Goal: Transaction & Acquisition: Purchase product/service

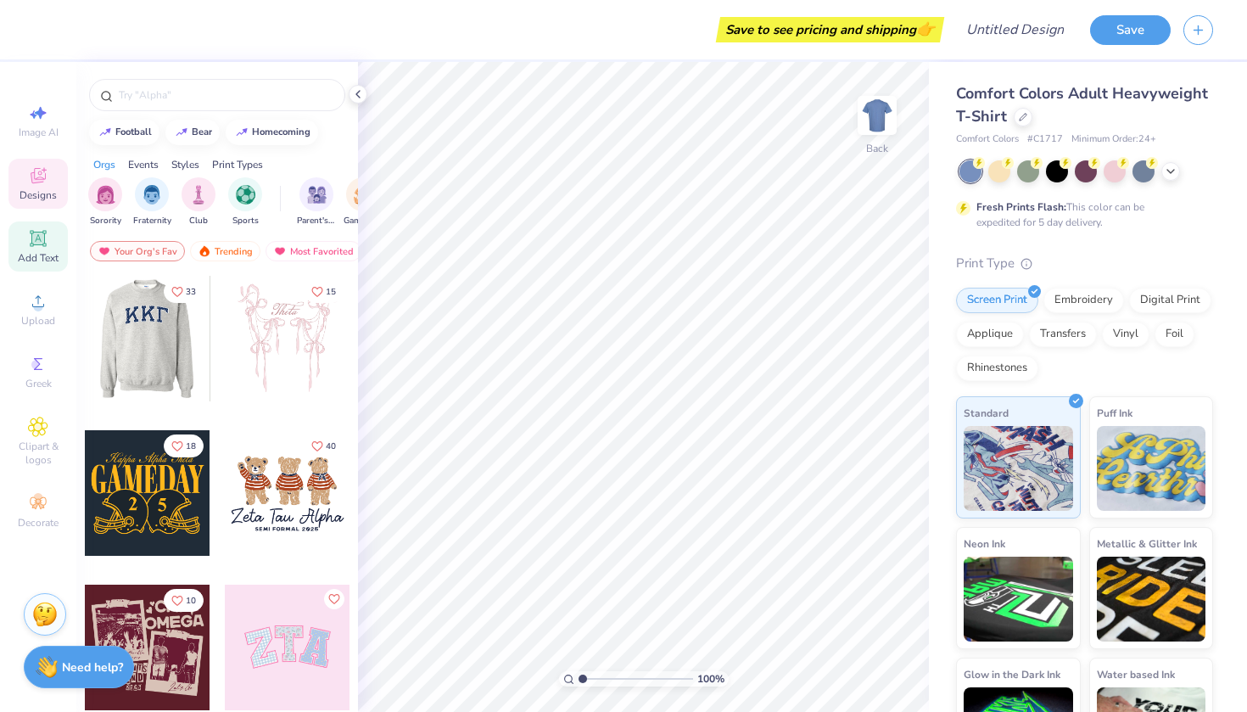
click at [53, 249] on div "Add Text" at bounding box center [37, 246] width 59 height 50
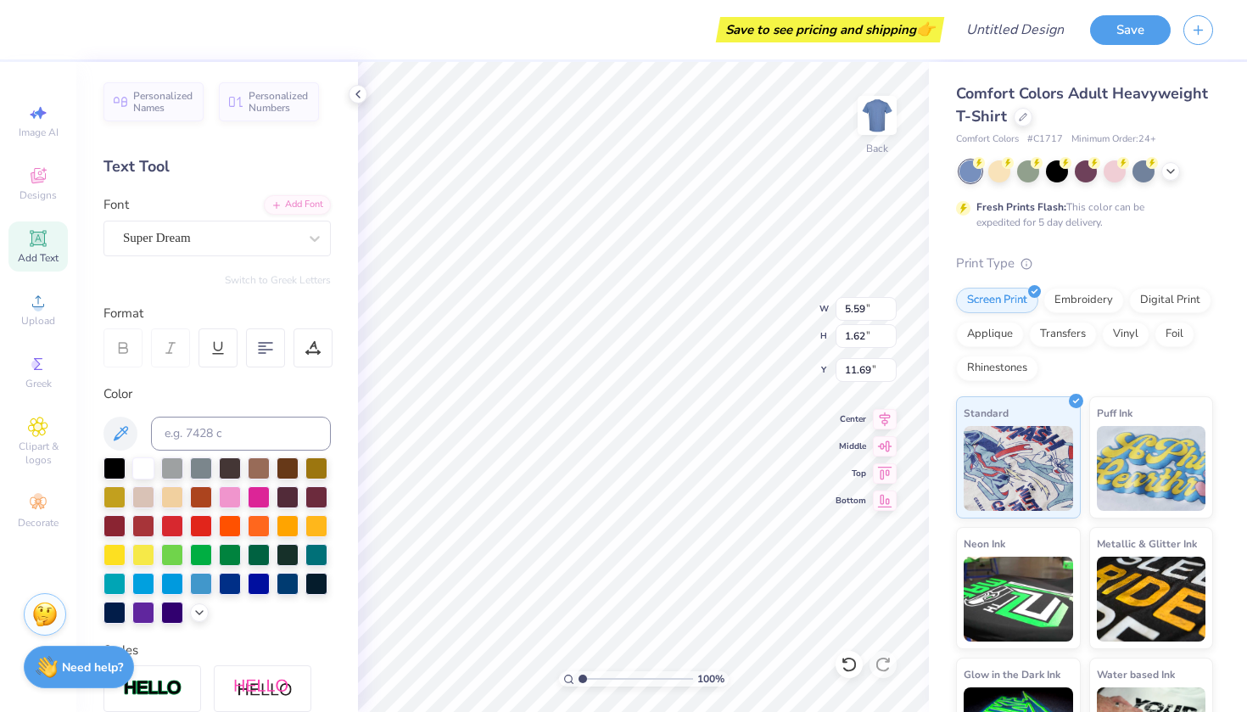
type textarea "aii"
type input "3.00"
click at [883, 118] on img at bounding box center [878, 115] width 68 height 68
click at [47, 201] on span "Designs" at bounding box center [38, 195] width 37 height 14
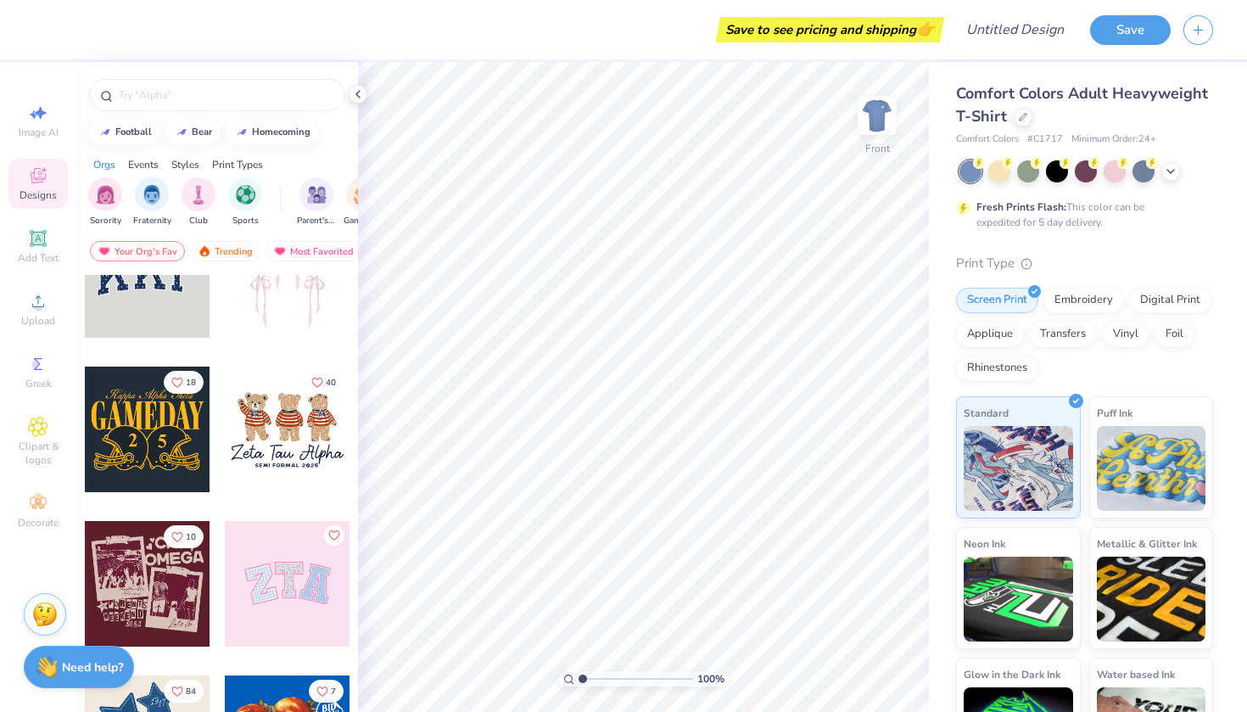
scroll to position [68, 0]
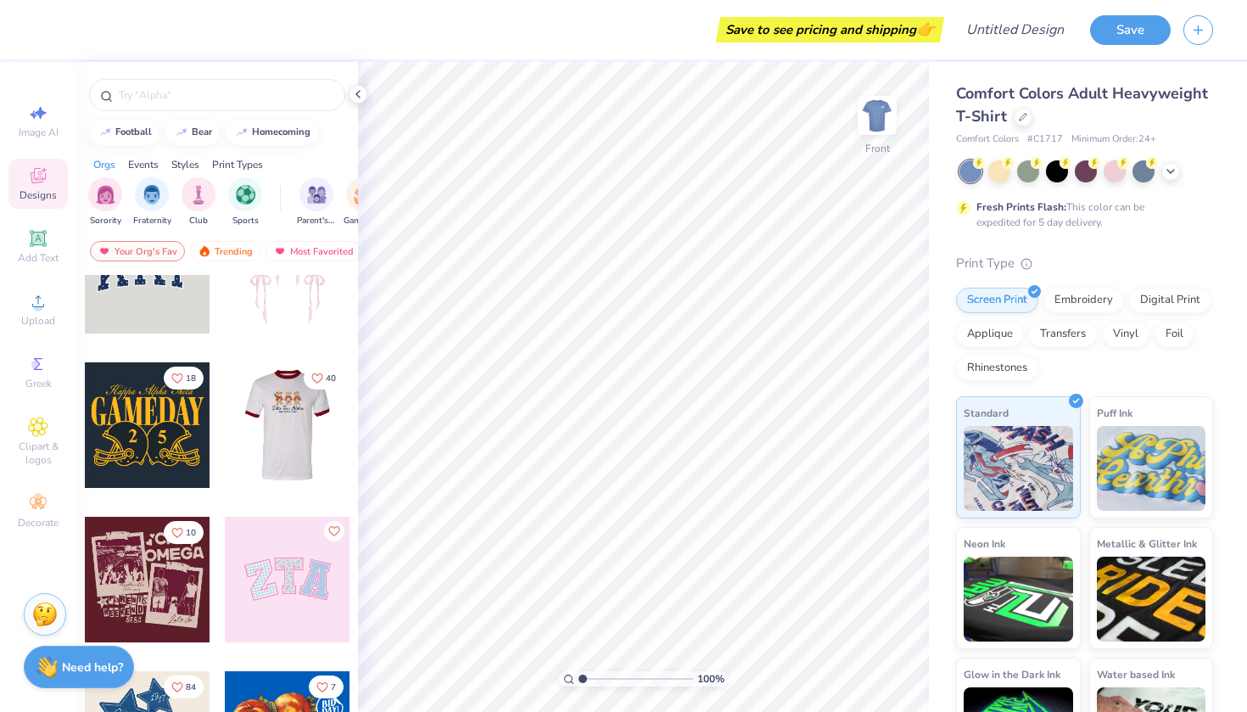
click at [172, 434] on div at bounding box center [148, 425] width 126 height 126
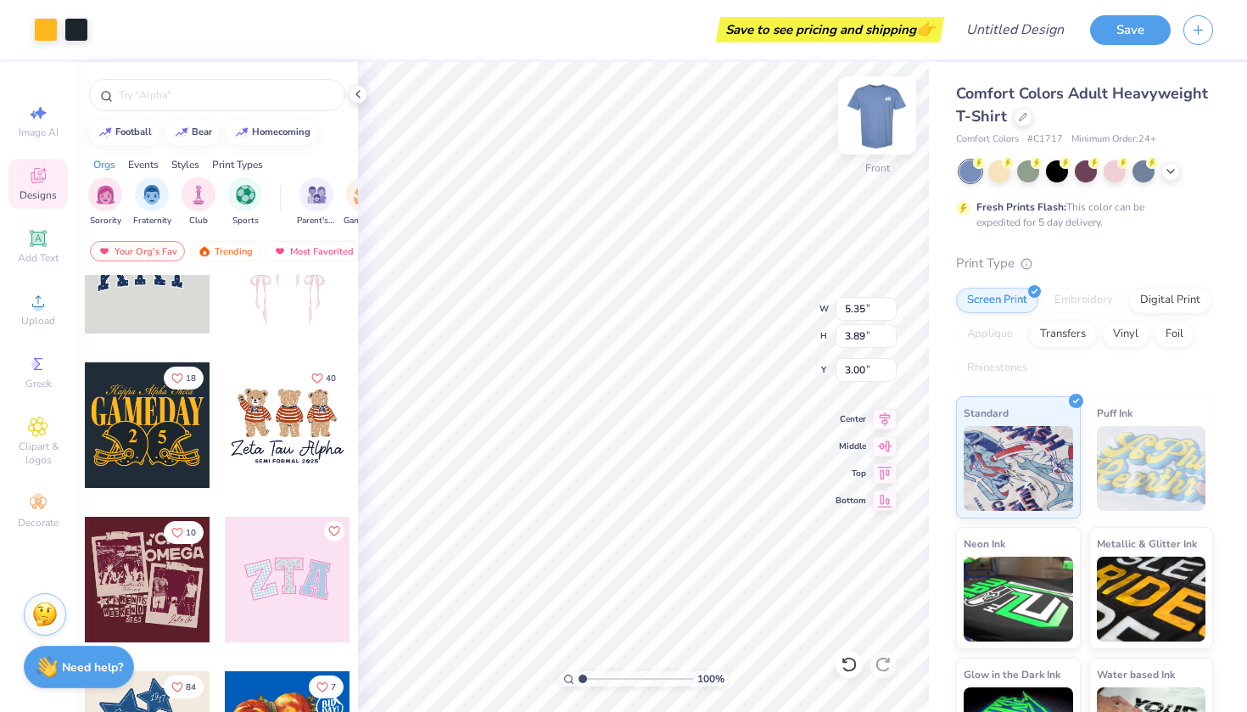
type input "9.42"
type input "6.85"
type input "6.59"
type input "10.95"
type input "7.96"
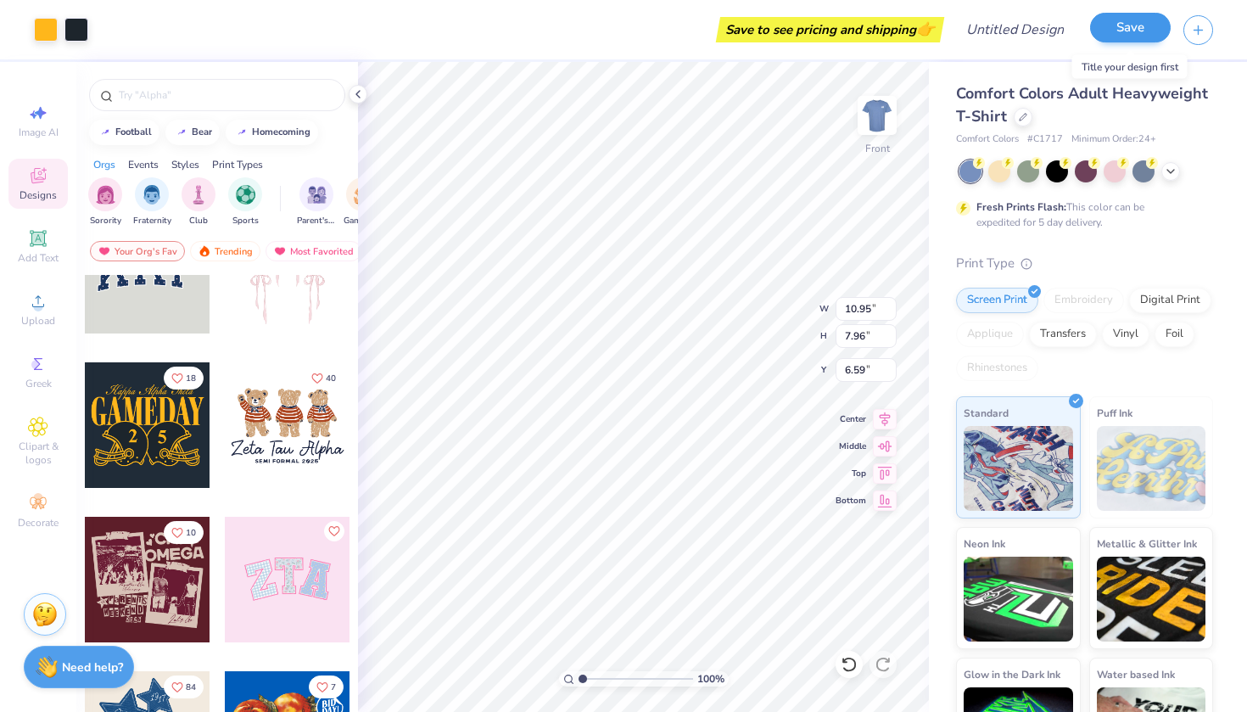
click at [1127, 34] on button "Save" at bounding box center [1130, 28] width 81 height 30
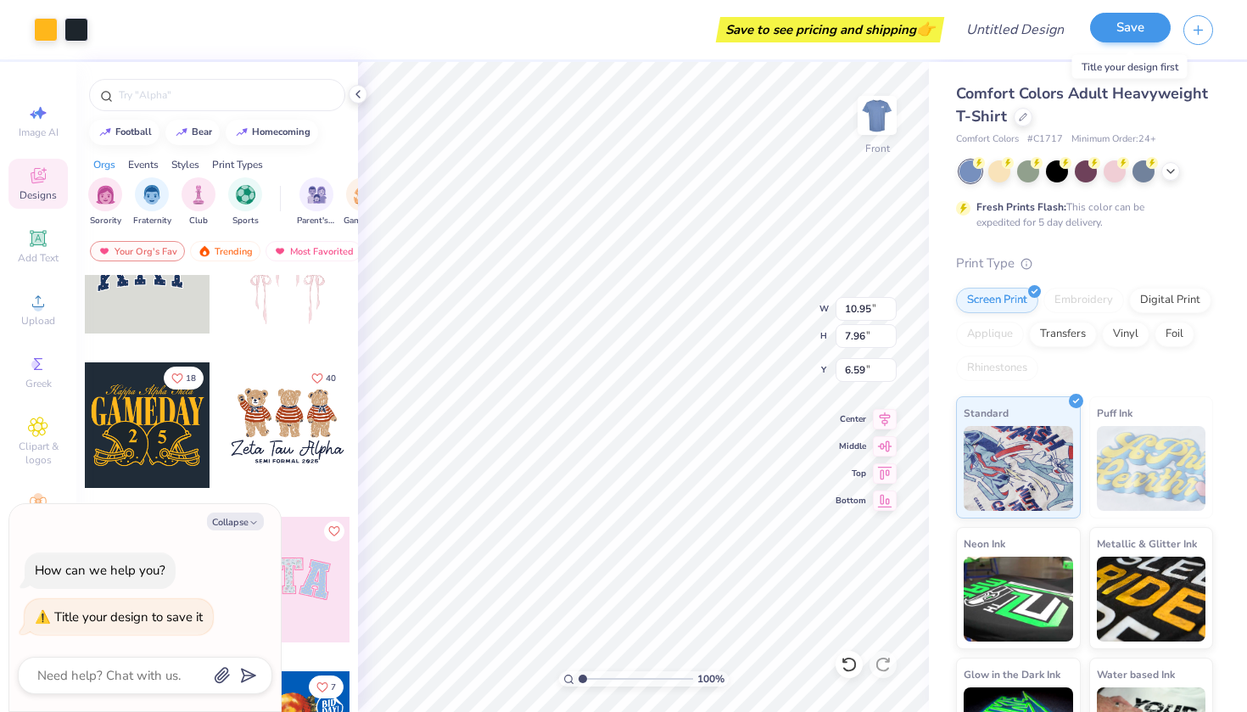
click at [1146, 27] on button "Save" at bounding box center [1130, 28] width 81 height 30
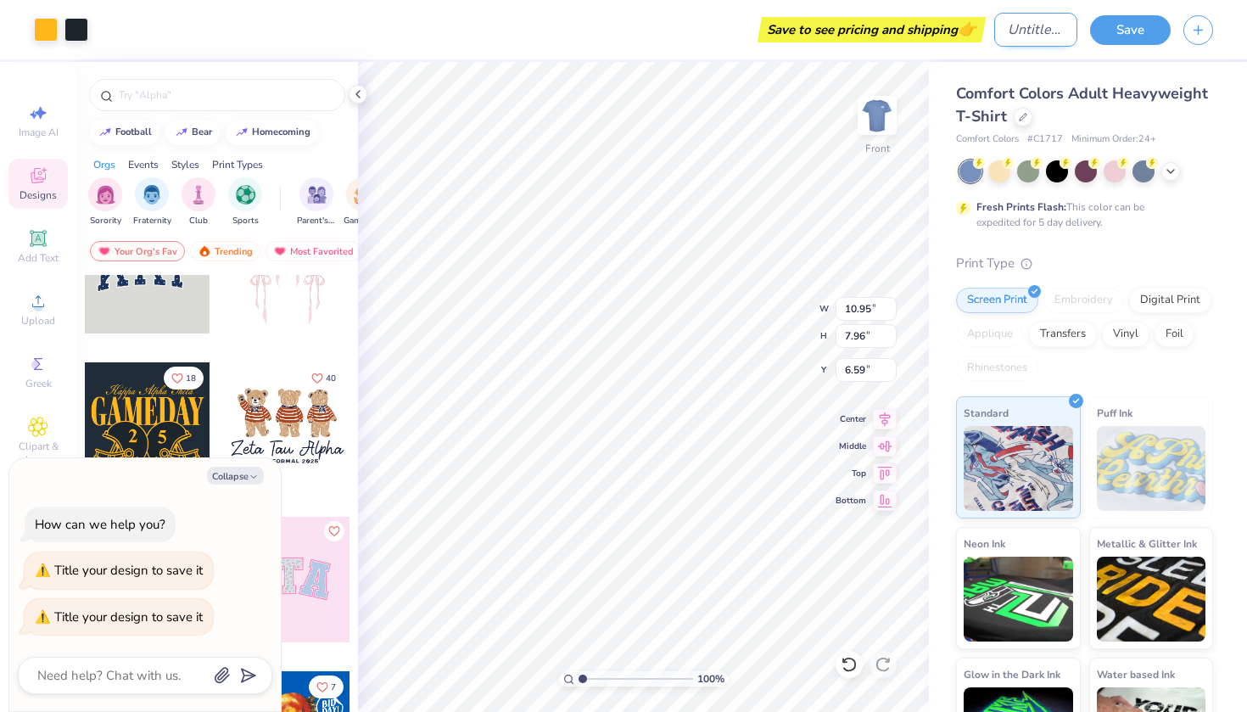
type textarea "x"
click at [1061, 25] on input "Design Title" at bounding box center [1036, 30] width 83 height 34
type input "a"
type textarea "x"
type input "al"
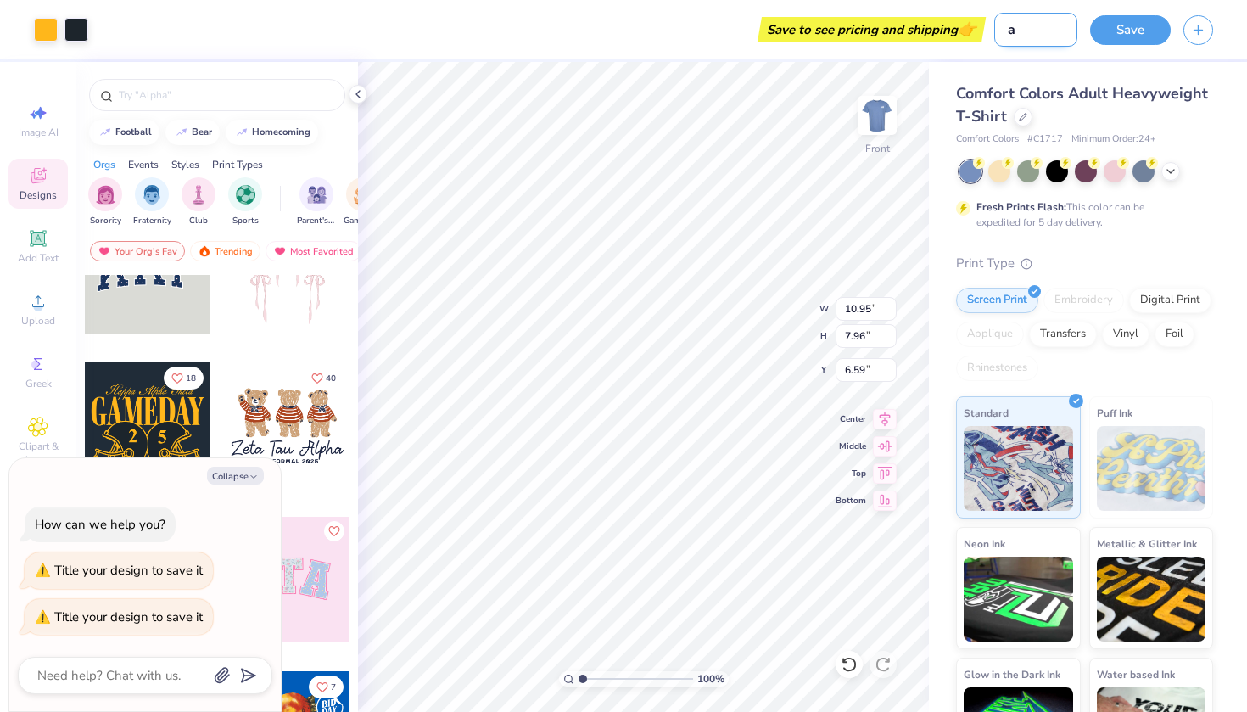
type textarea "x"
type input "alp"
type textarea "x"
type input "alph"
type textarea "x"
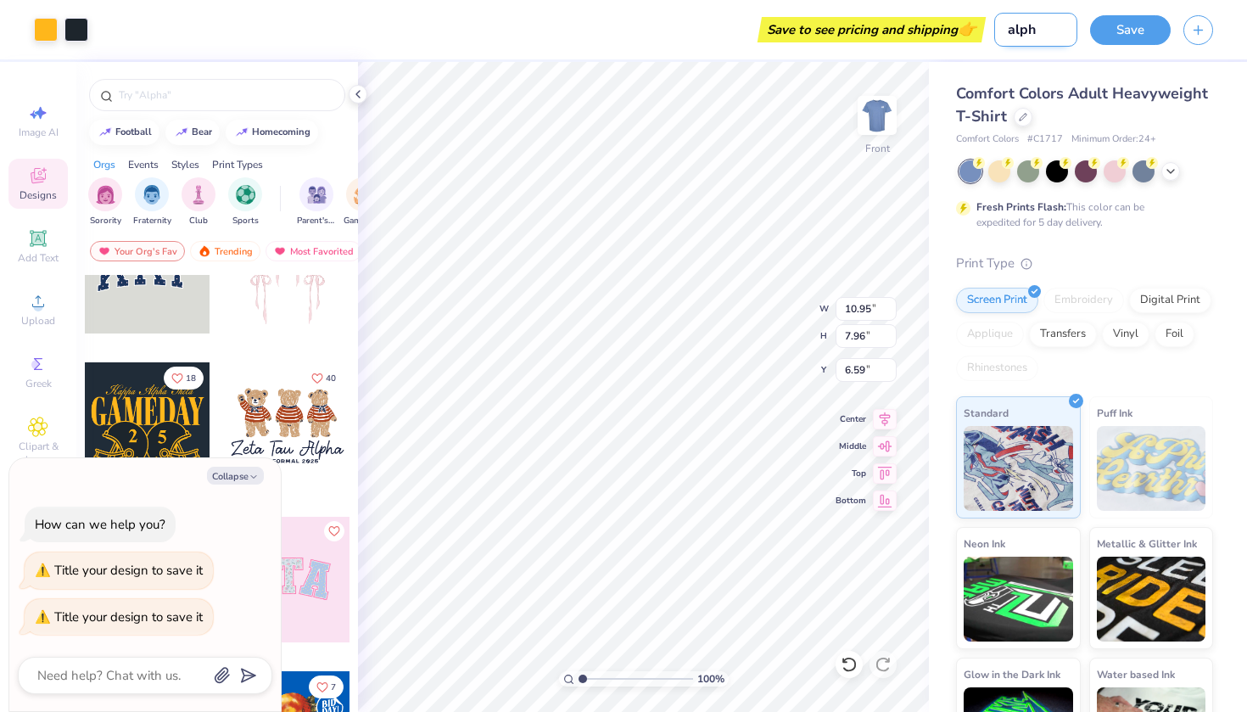
type input "alpha"
type textarea "x"
type input "alpha"
click at [1107, 35] on button "Save" at bounding box center [1130, 28] width 81 height 30
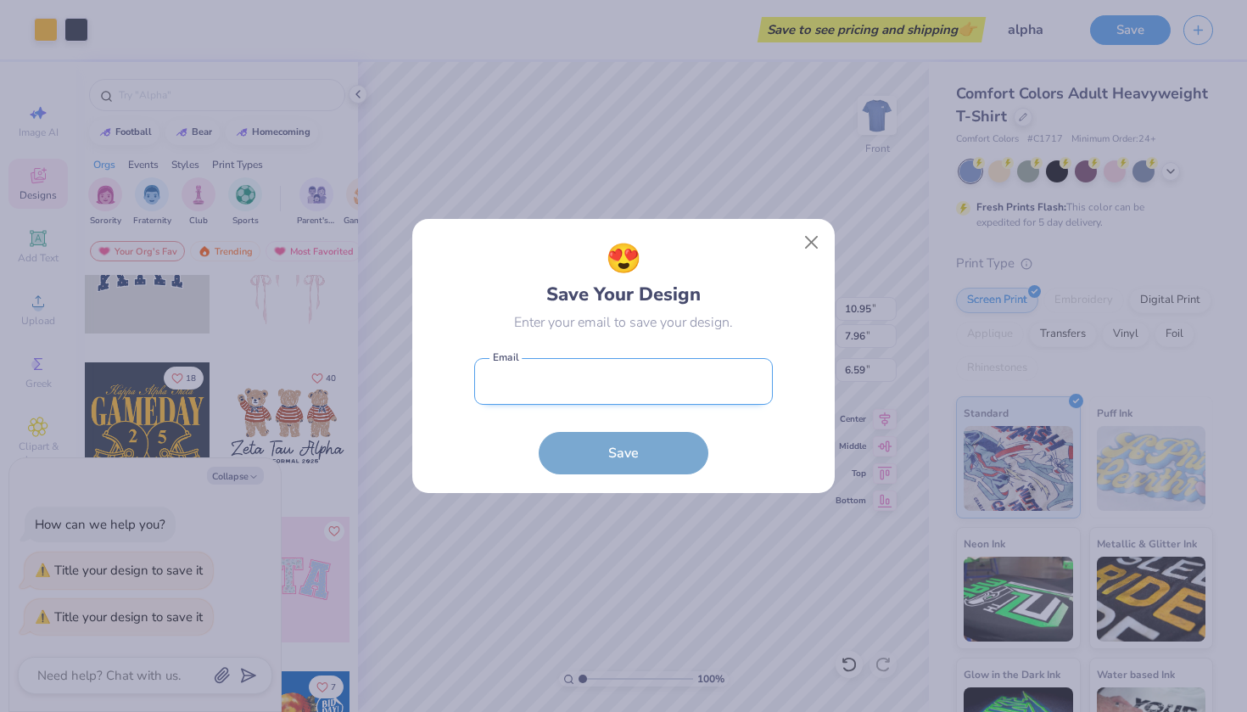
click at [621, 381] on input "email" at bounding box center [623, 381] width 299 height 47
type input "[EMAIL_ADDRESS][DOMAIN_NAME]"
click at [624, 452] on button "Save" at bounding box center [624, 453] width 170 height 42
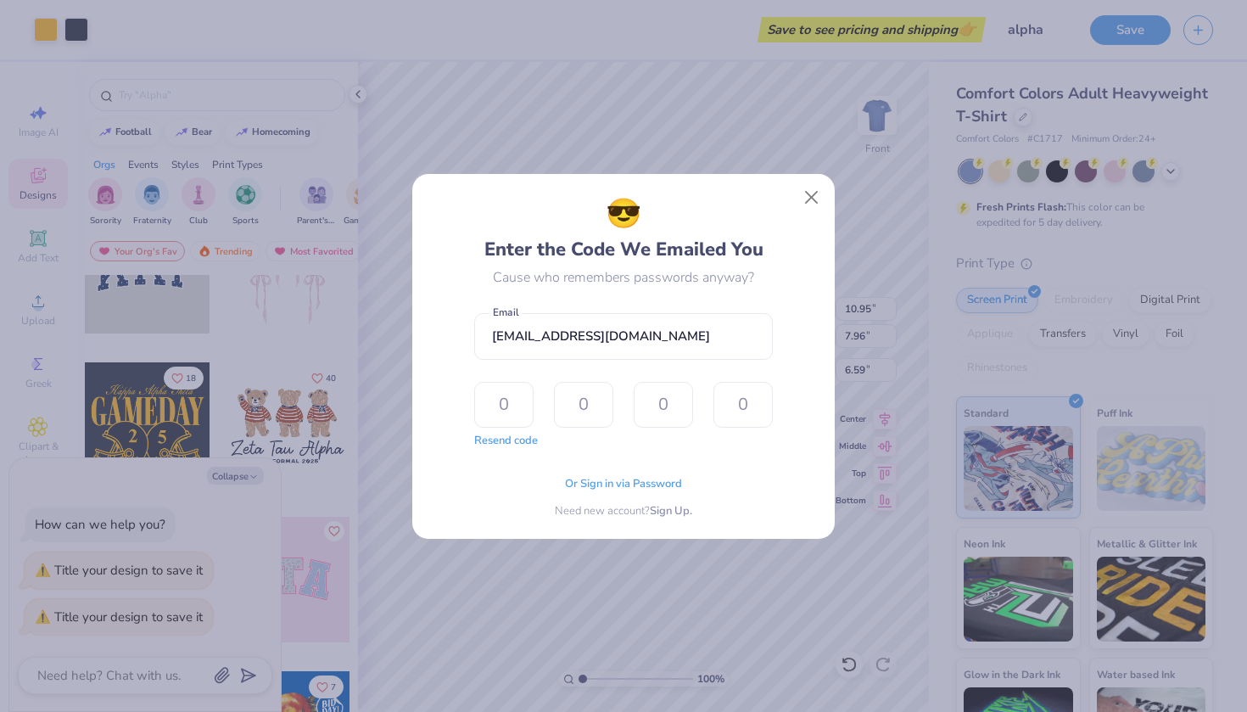
click at [514, 288] on div "Cause who remembers passwords anyway?" at bounding box center [623, 277] width 261 height 20
click at [666, 513] on span "Sign Up." at bounding box center [671, 509] width 42 height 17
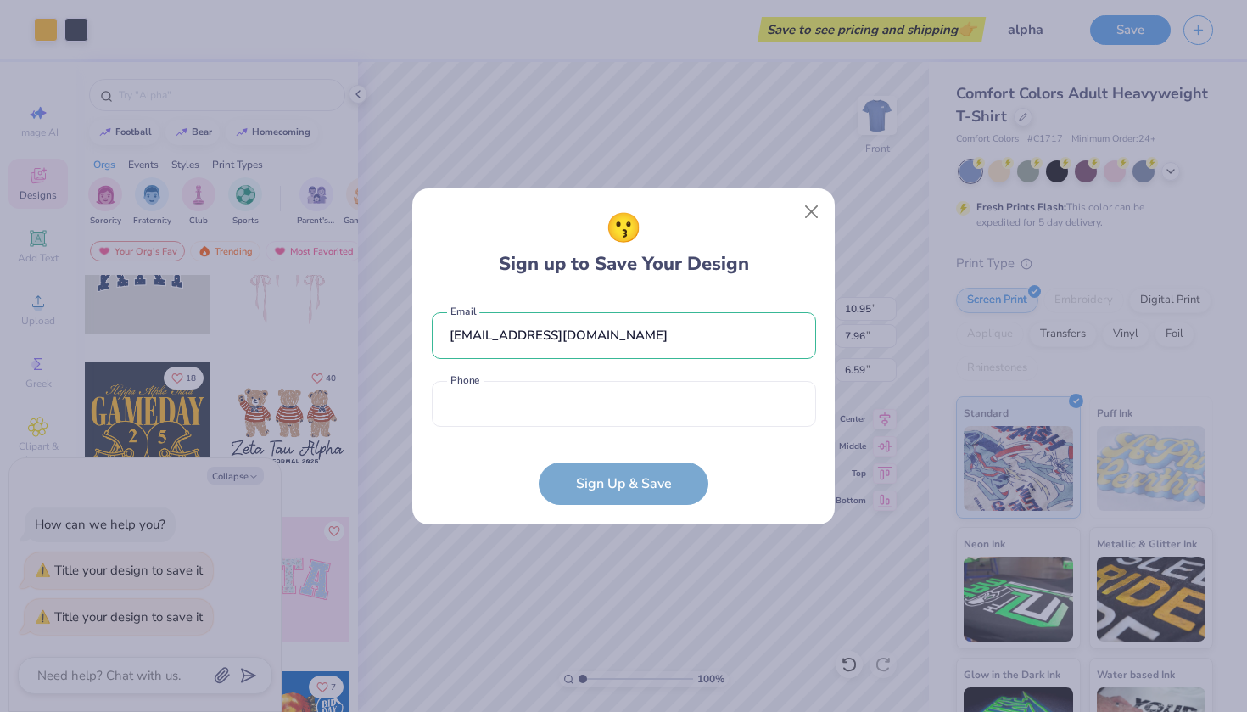
click at [643, 428] on div "[EMAIL_ADDRESS][DOMAIN_NAME] Email Phone is a required field Phone" at bounding box center [624, 365] width 384 height 140
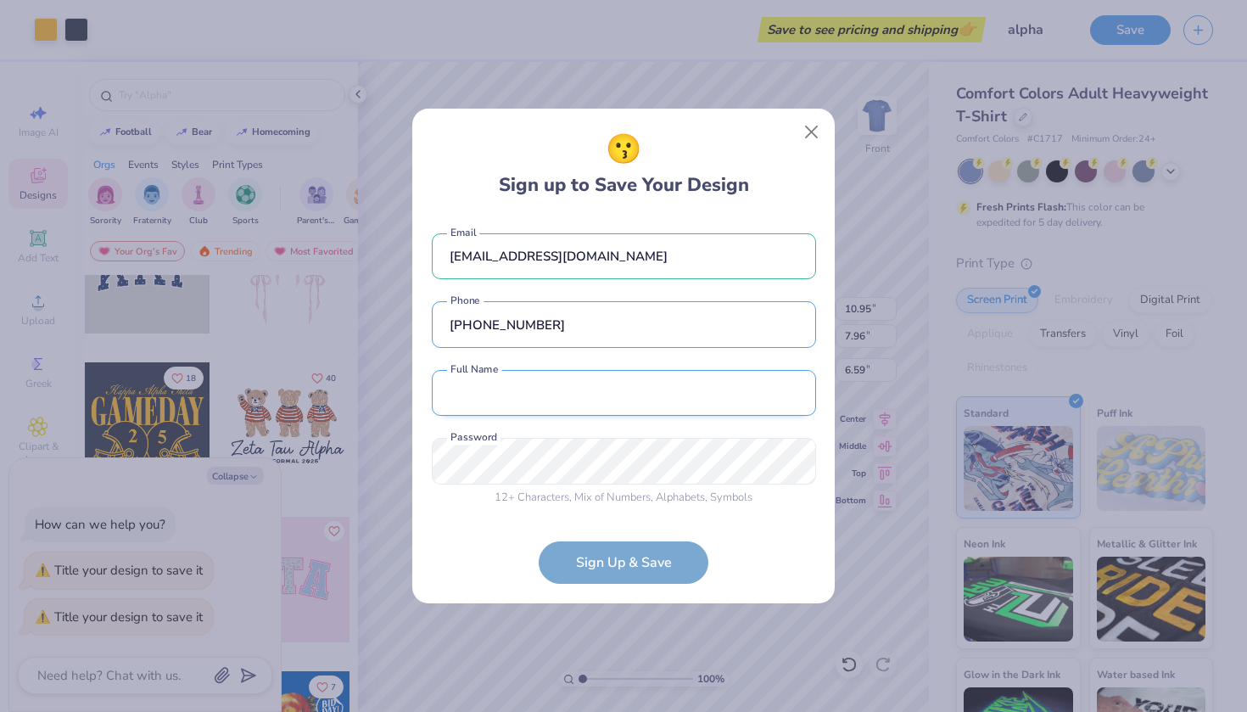
type input "[PHONE_NUMBER]"
type input "[PERSON_NAME]"
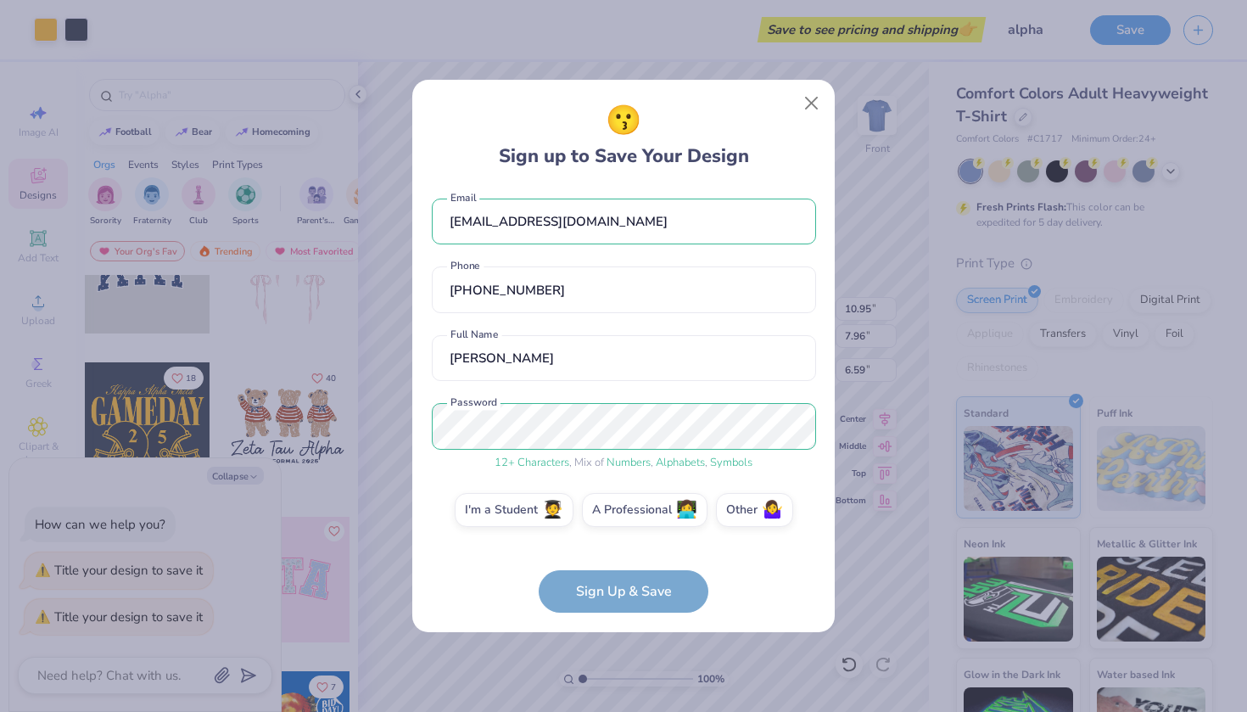
click at [625, 601] on form "[EMAIL_ADDRESS][DOMAIN_NAME] Email [PHONE_NUMBER] Phone [PERSON_NAME] Full Name…" at bounding box center [624, 401] width 384 height 426
click at [553, 525] on div "I'm a Student 🧑‍🎓 A Professional 👩‍💻 Other 🤷‍♀️" at bounding box center [624, 514] width 384 height 42
click at [553, 513] on span "🧑‍🎓" at bounding box center [552, 508] width 21 height 20
click at [619, 515] on input "I'm a Student 🧑‍🎓" at bounding box center [624, 520] width 11 height 11
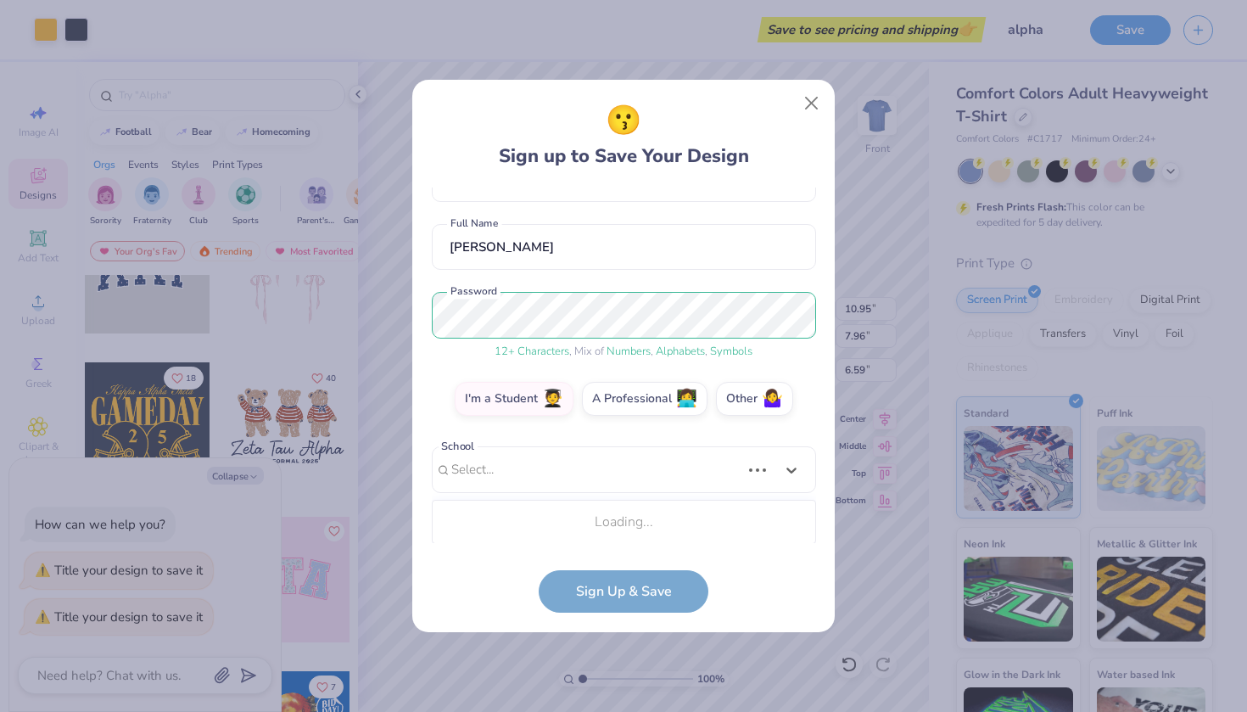
click at [566, 541] on div "Use Up and Down to choose options, press Enter to select the currently focused …" at bounding box center [624, 495] width 384 height 98
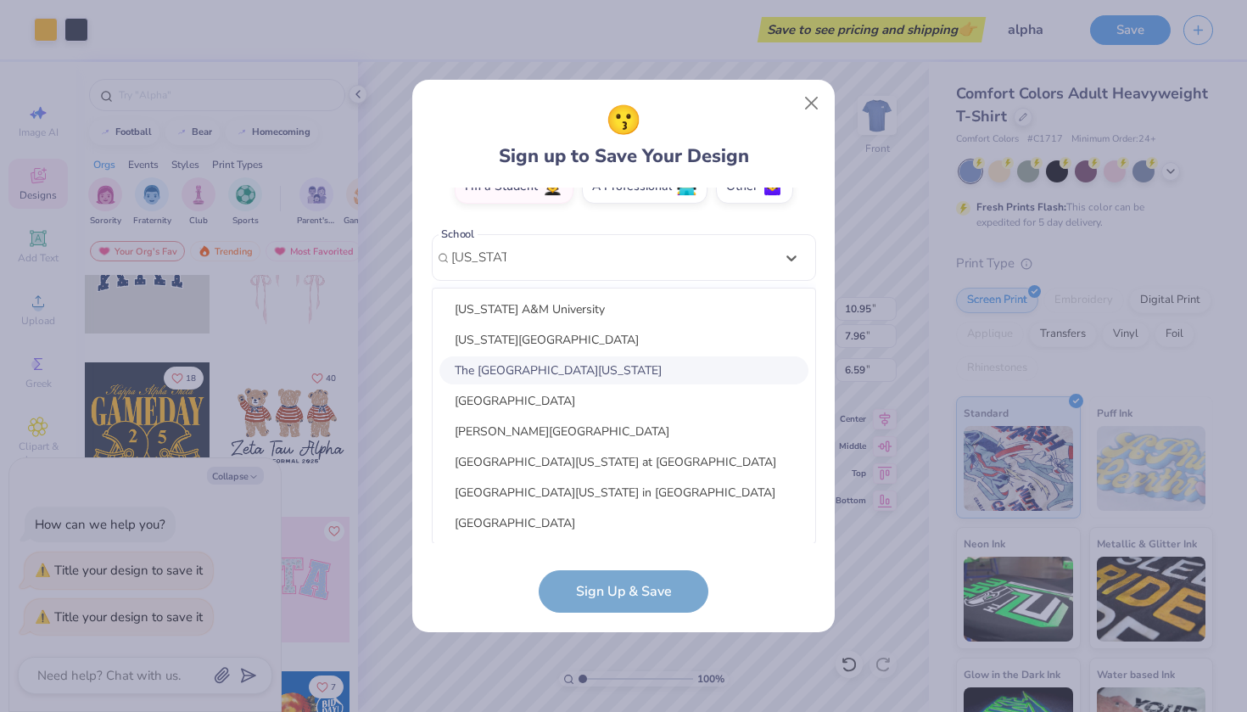
click at [569, 367] on div "The [GEOGRAPHIC_DATA][US_STATE]" at bounding box center [624, 370] width 369 height 28
type input "[US_STATE]"
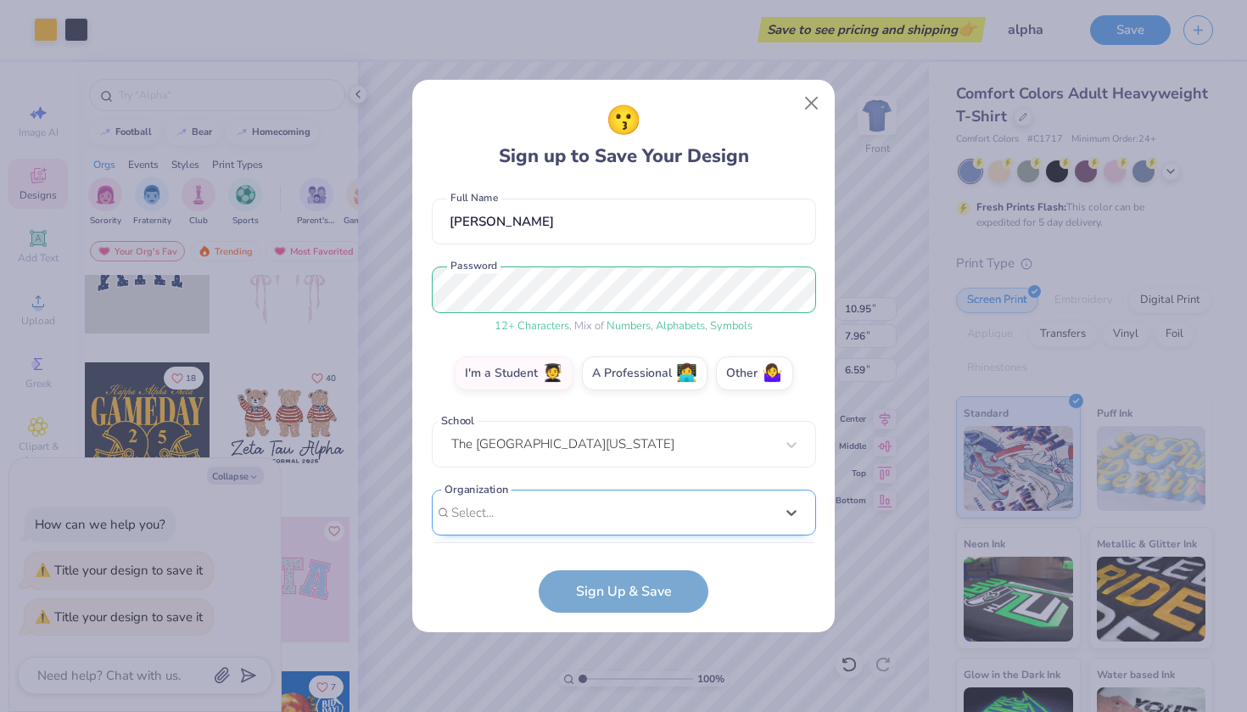
scroll to position [397, 0]
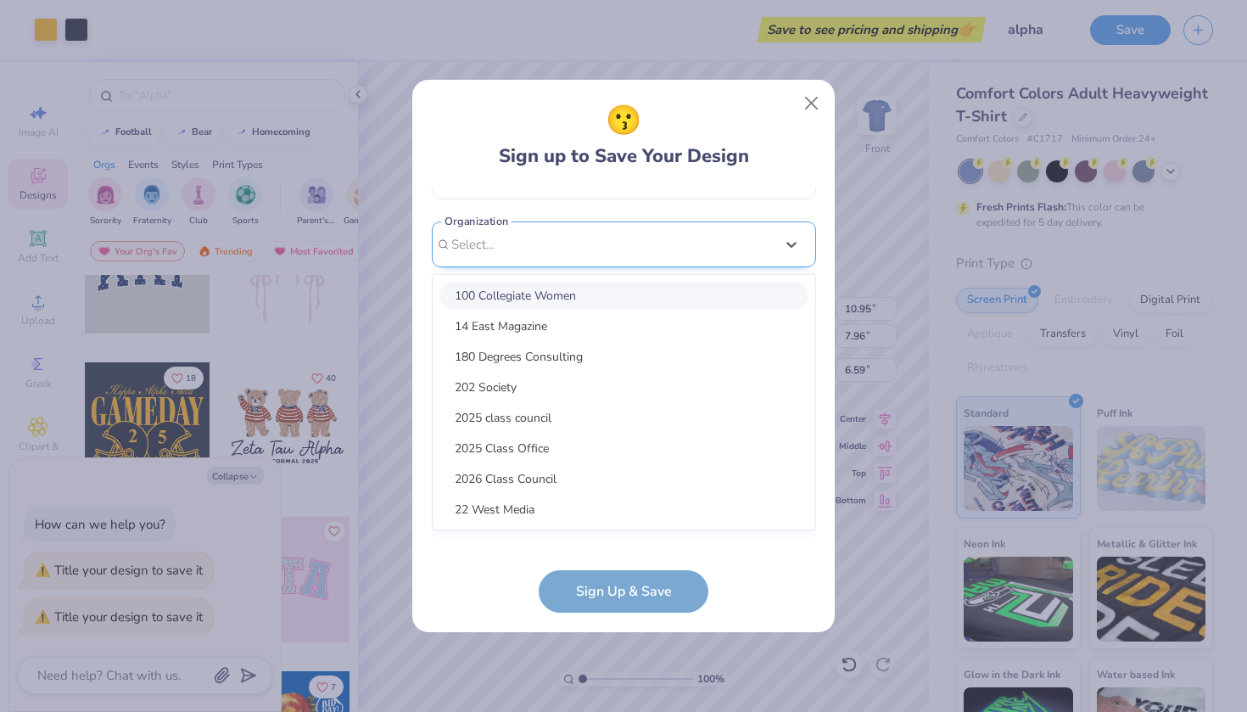
click at [574, 518] on div "option focused, 1 of 15. 15 results available. Use Up and Down to choose option…" at bounding box center [624, 376] width 384 height 310
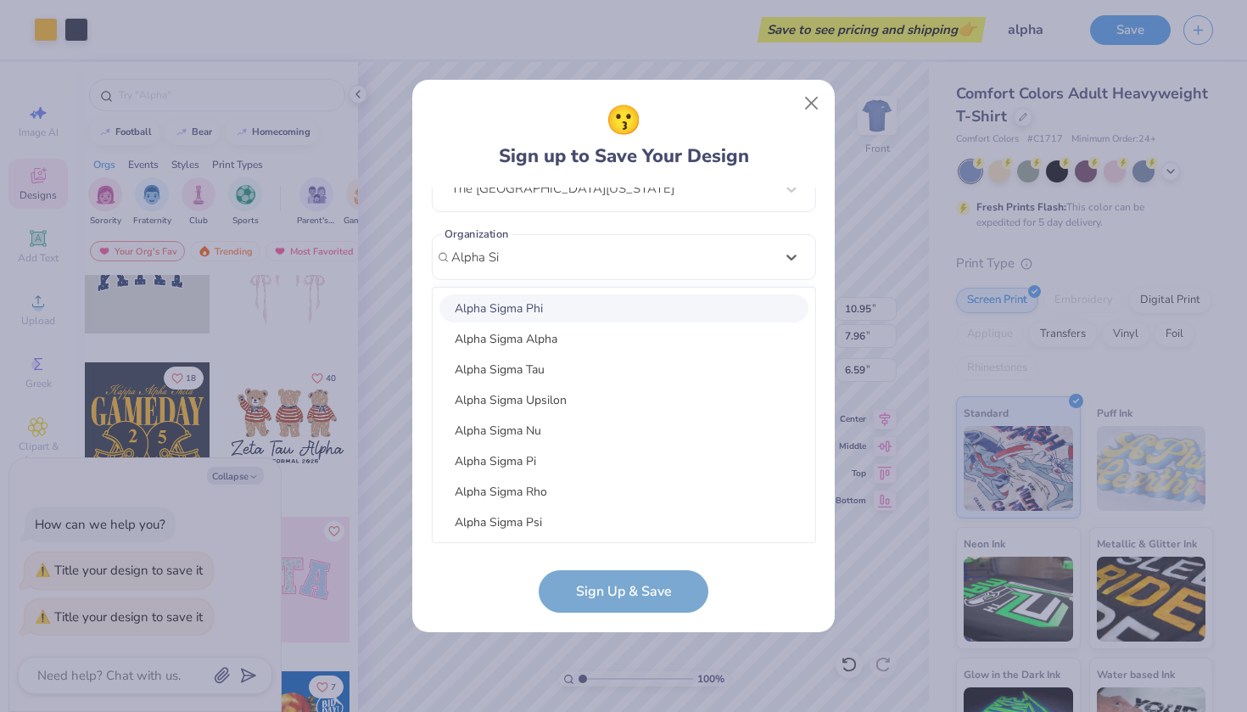
click at [563, 305] on div "Alpha Sigma Phi" at bounding box center [624, 308] width 369 height 28
type input "Alpha Si"
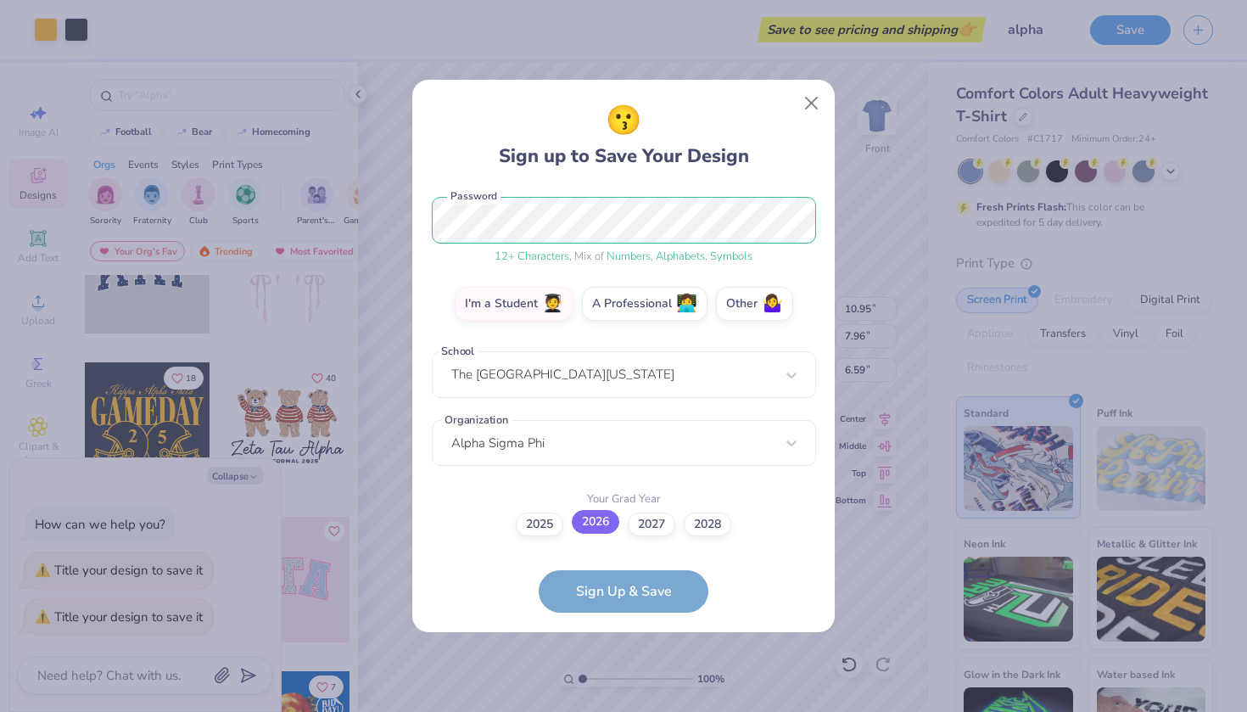
click at [586, 528] on label "2026" at bounding box center [596, 522] width 48 height 24
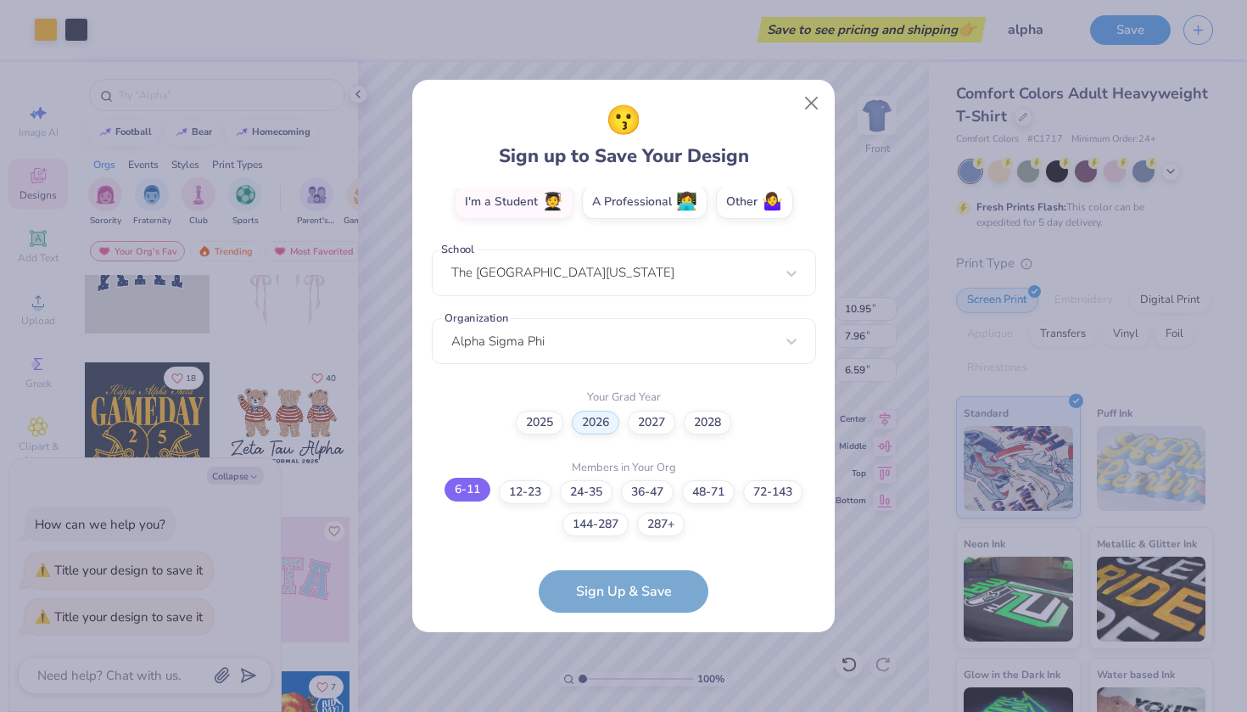
click at [461, 497] on label "6-11" at bounding box center [468, 490] width 46 height 24
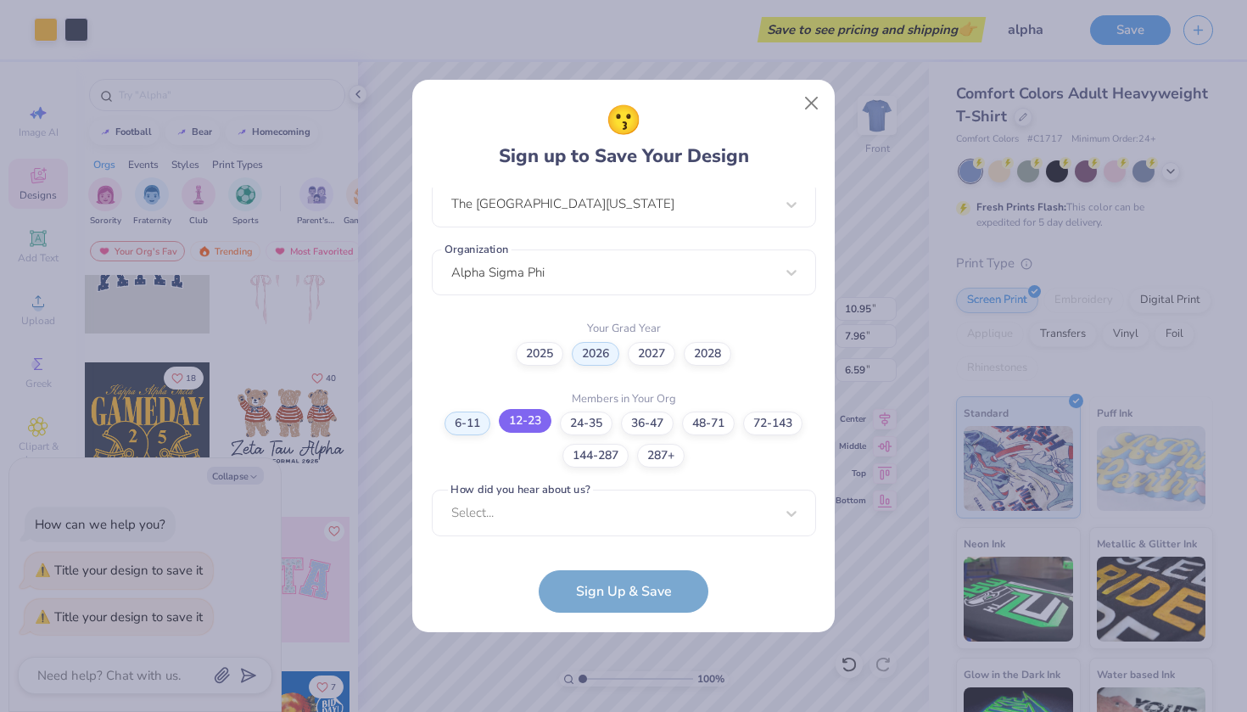
click at [521, 427] on label "12-23" at bounding box center [525, 421] width 53 height 24
click at [595, 600] on form "[EMAIL_ADDRESS][DOMAIN_NAME] Email [PHONE_NUMBER] Phone [PERSON_NAME] Full Name…" at bounding box center [624, 401] width 384 height 426
click at [575, 521] on div "Select..." at bounding box center [624, 513] width 384 height 47
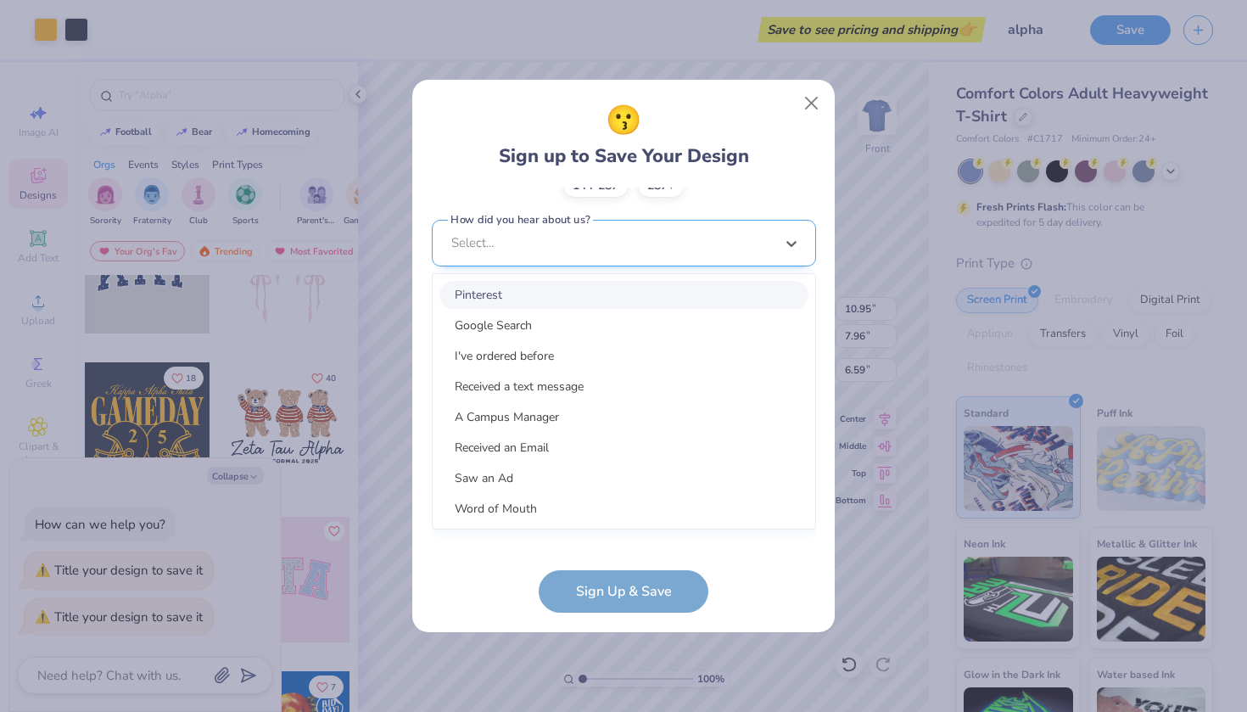
scroll to position [637, 0]
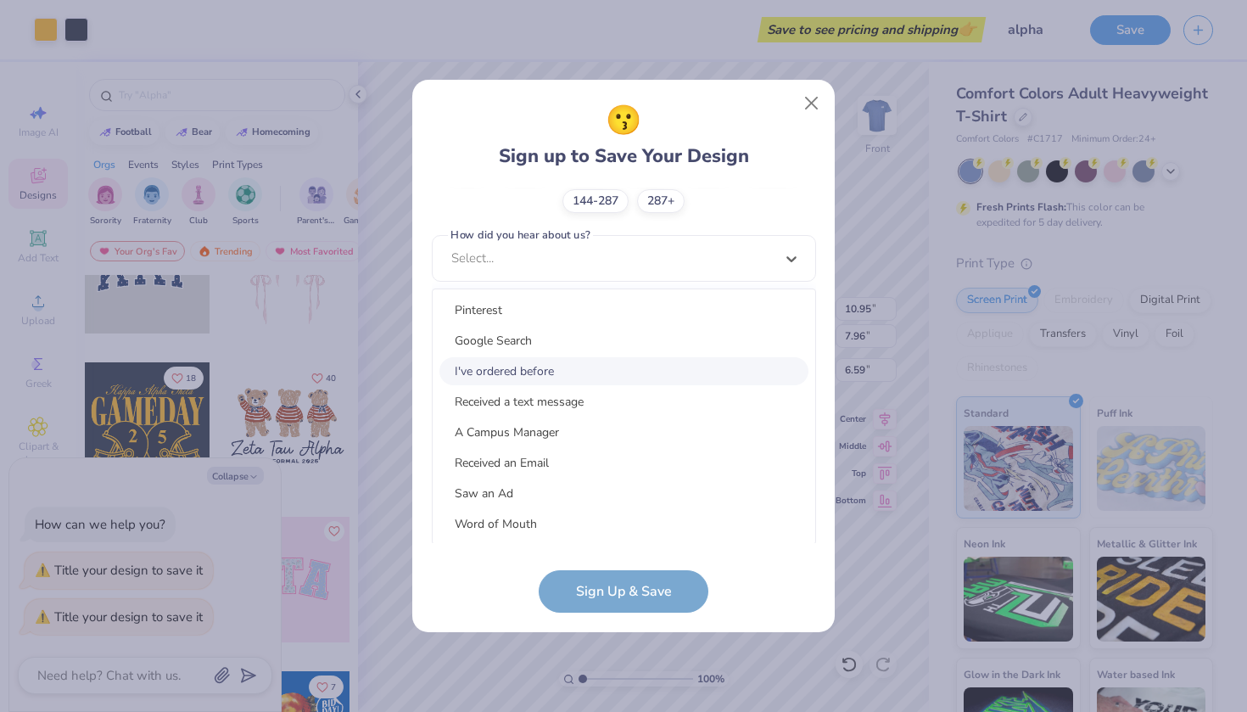
click at [521, 360] on div "I've ordered before" at bounding box center [624, 371] width 369 height 28
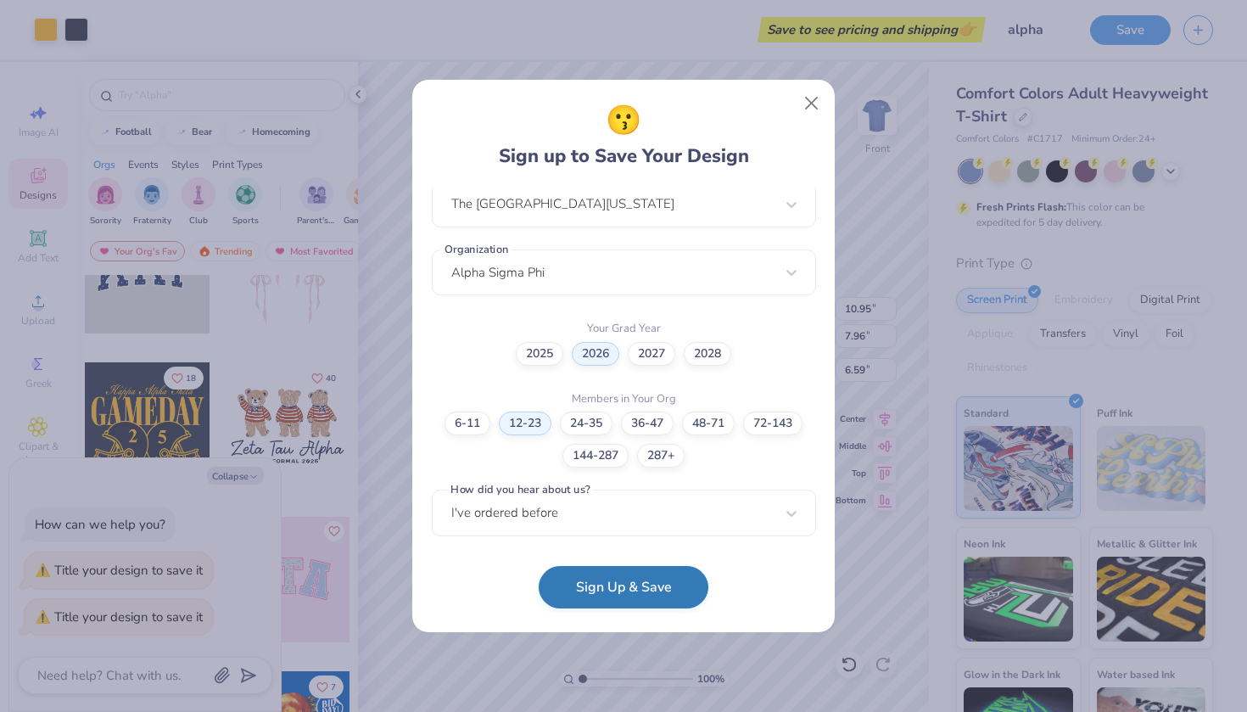
click at [582, 583] on button "Sign Up & Save" at bounding box center [624, 587] width 170 height 42
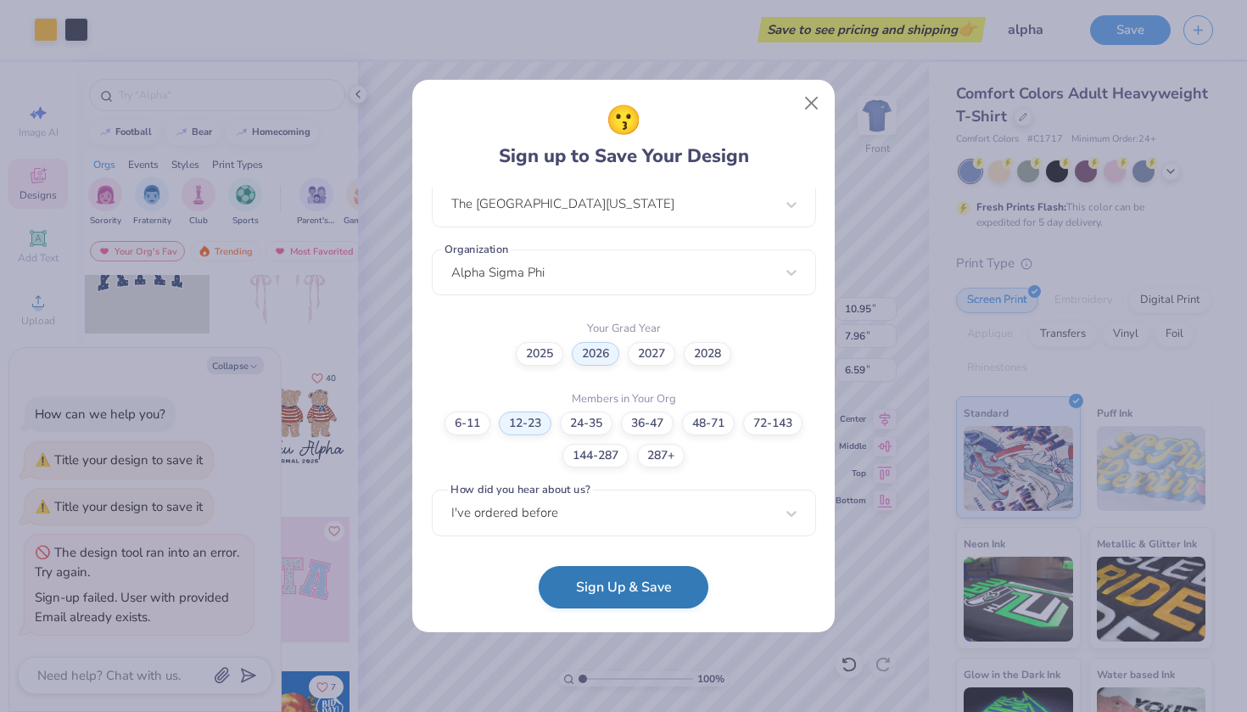
click at [567, 591] on button "Sign Up & Save" at bounding box center [624, 587] width 170 height 42
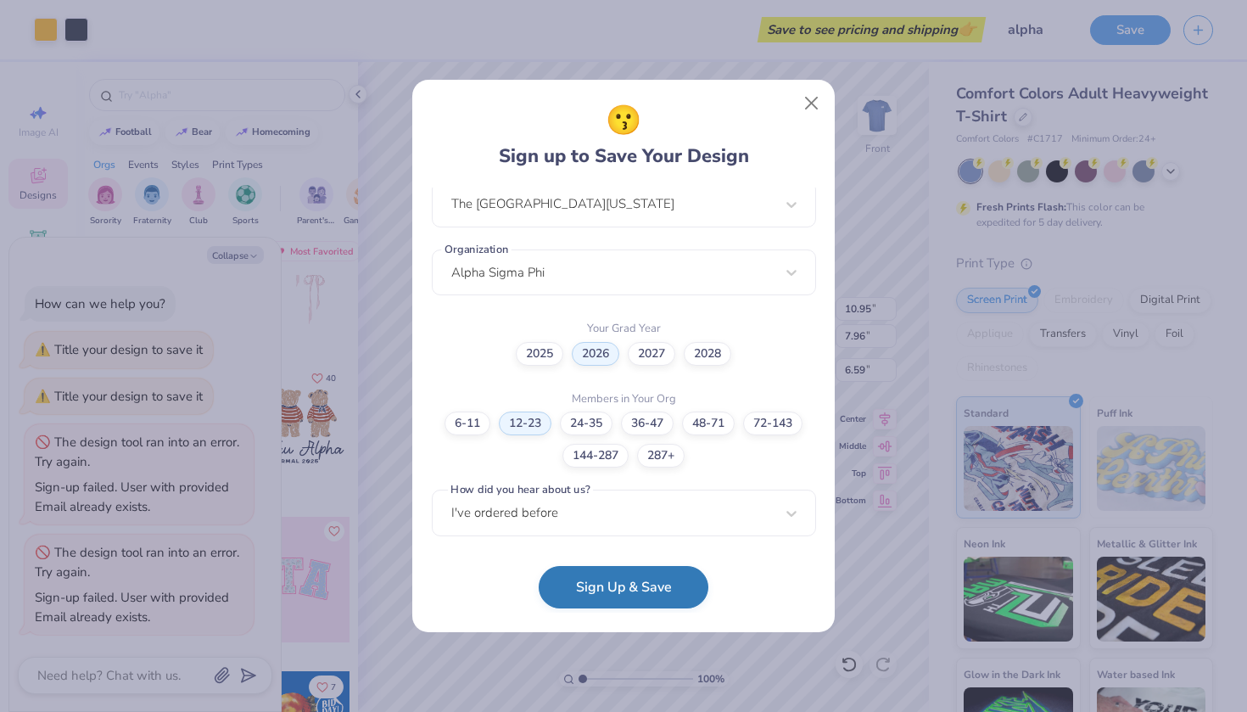
click at [567, 591] on form "[EMAIL_ADDRESS][DOMAIN_NAME] Email [PHONE_NUMBER] Phone [PERSON_NAME] Full Name…" at bounding box center [624, 401] width 384 height 426
click at [567, 591] on button "Sign Up & Save" at bounding box center [624, 587] width 170 height 42
type textarea "x"
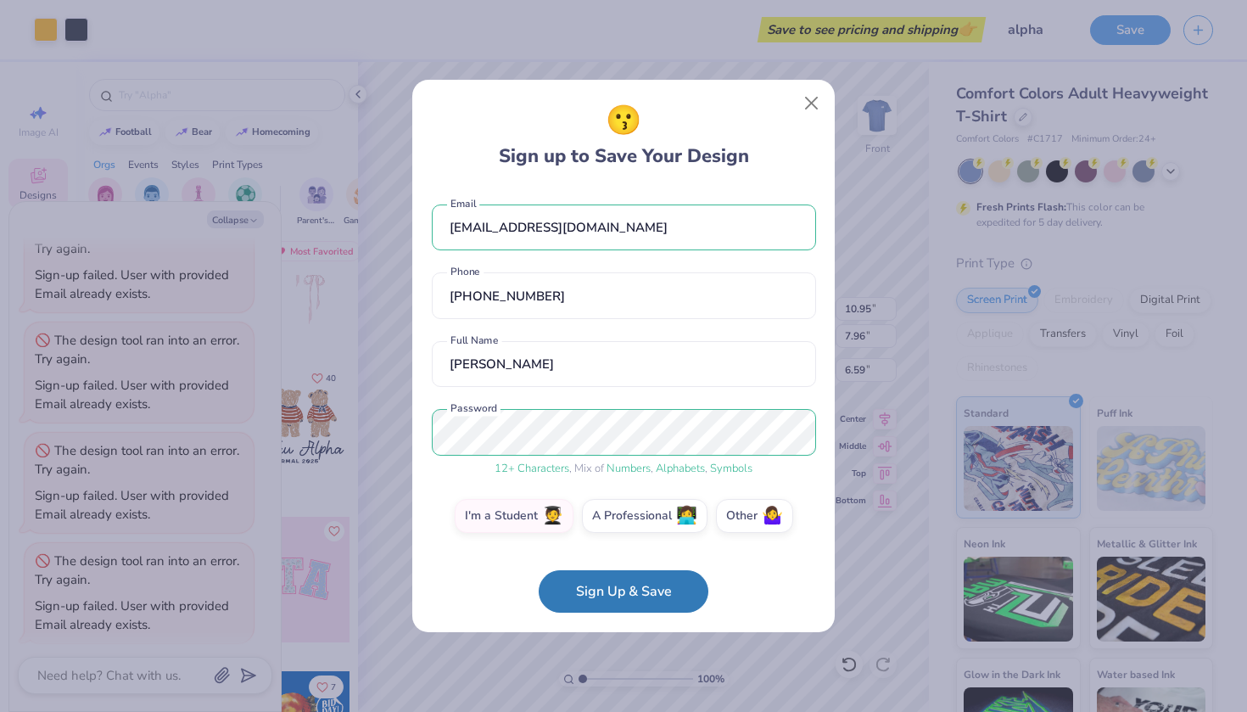
scroll to position [0, 0]
drag, startPoint x: 631, startPoint y: 226, endPoint x: 404, endPoint y: 229, distance: 227.5
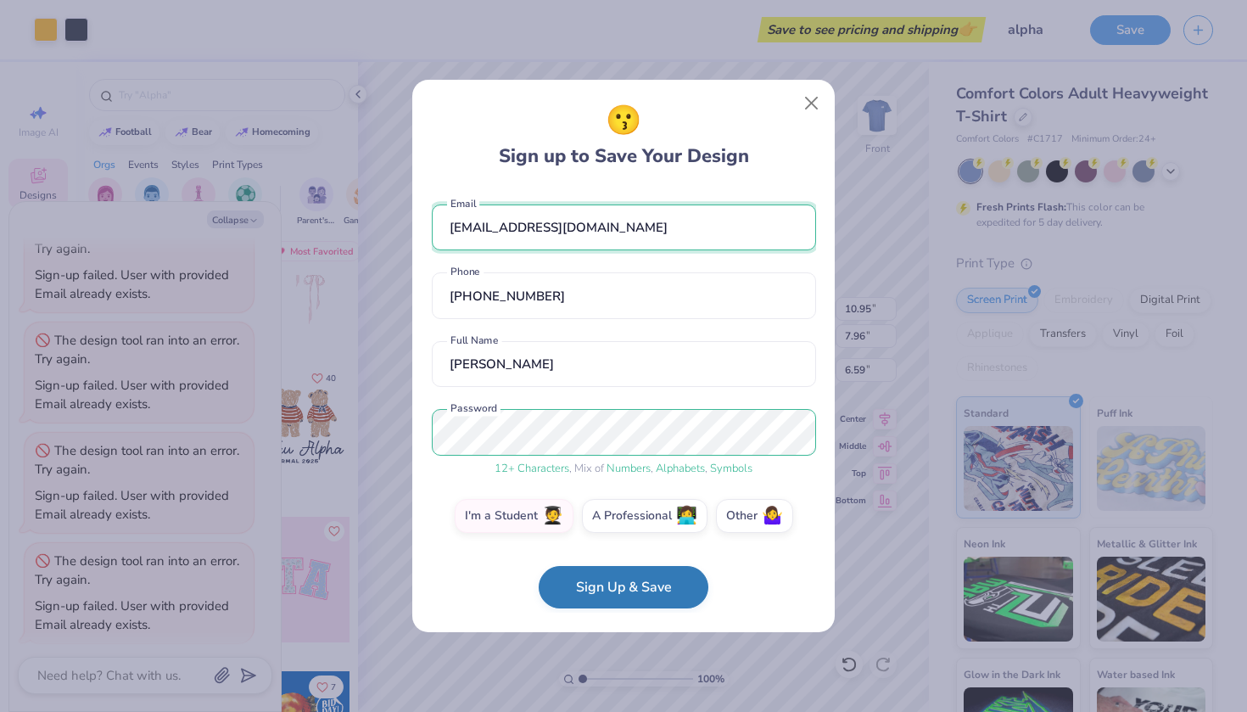
type input "[EMAIL_ADDRESS][DOMAIN_NAME]"
click at [562, 593] on button "Sign Up & Save" at bounding box center [624, 587] width 170 height 42
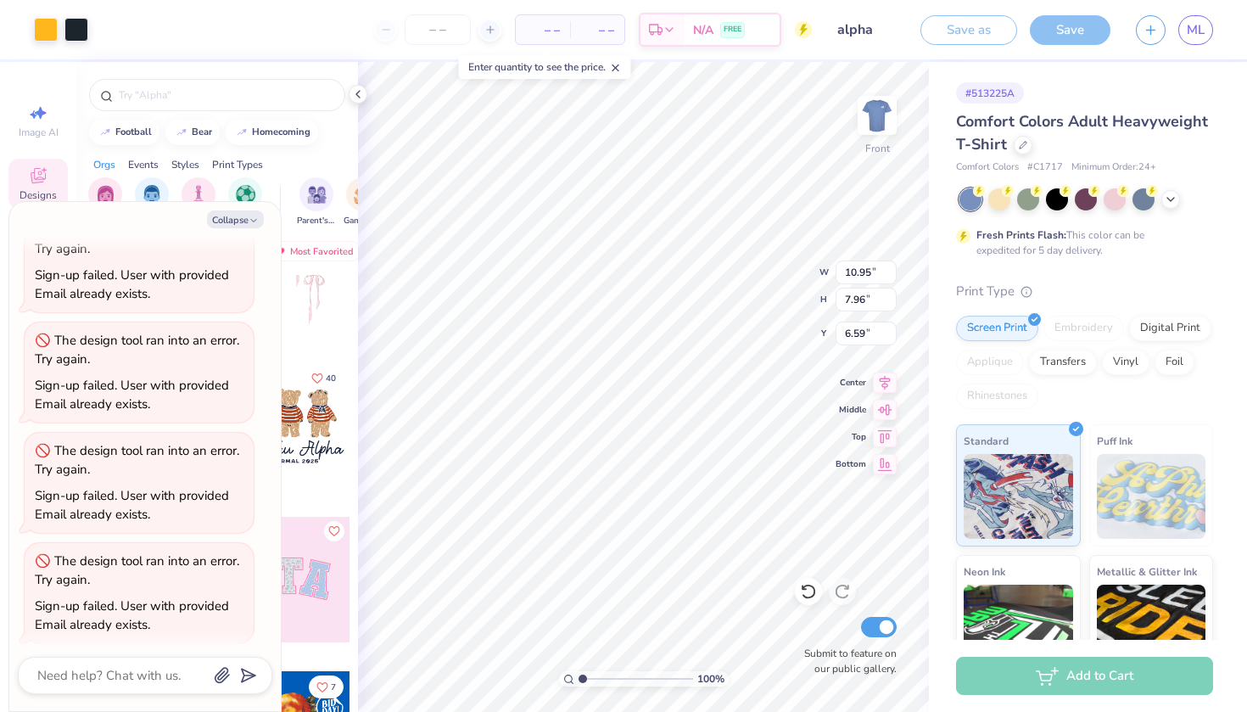
type textarea "x"
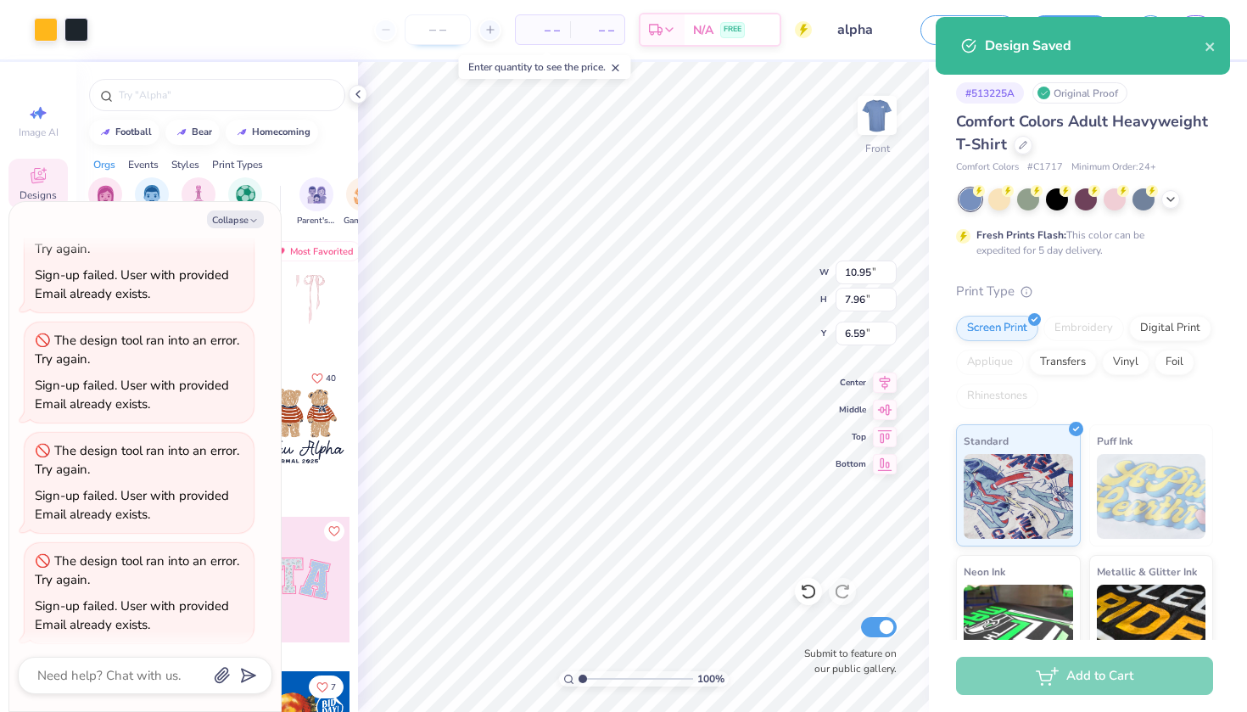
click at [448, 32] on input "number" at bounding box center [438, 29] width 66 height 31
type input "12"
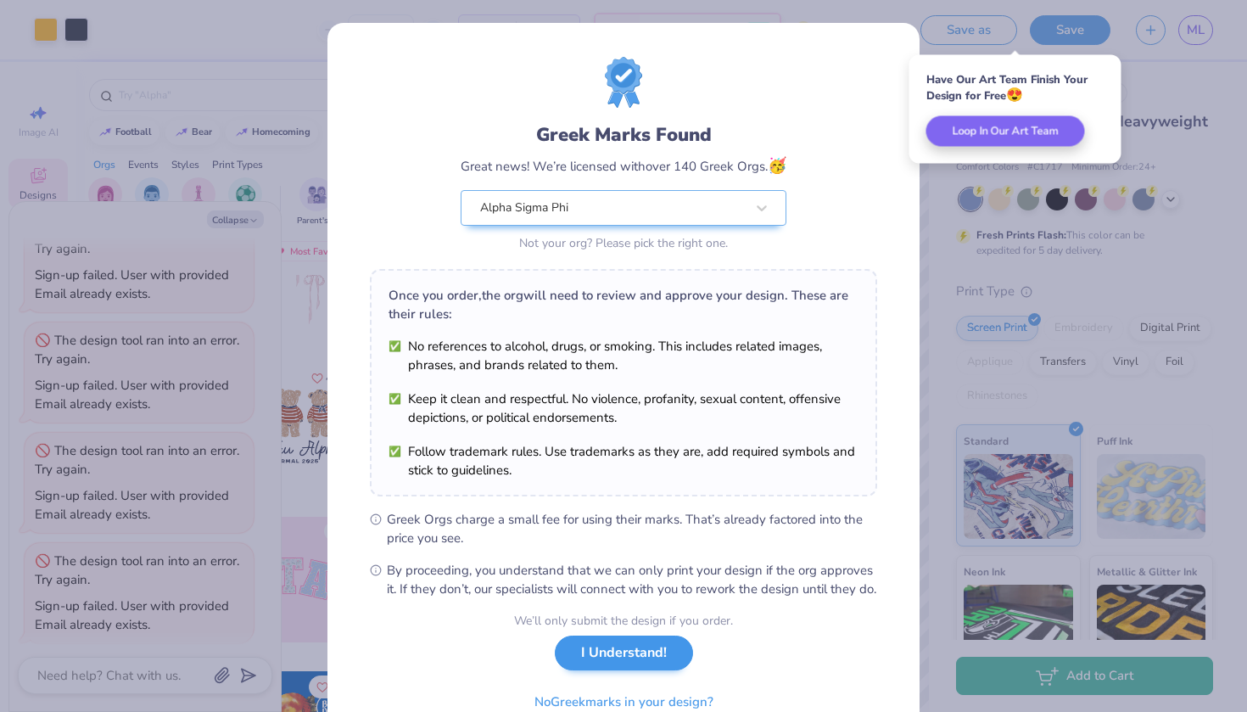
click at [618, 670] on button "I Understand!" at bounding box center [624, 653] width 138 height 35
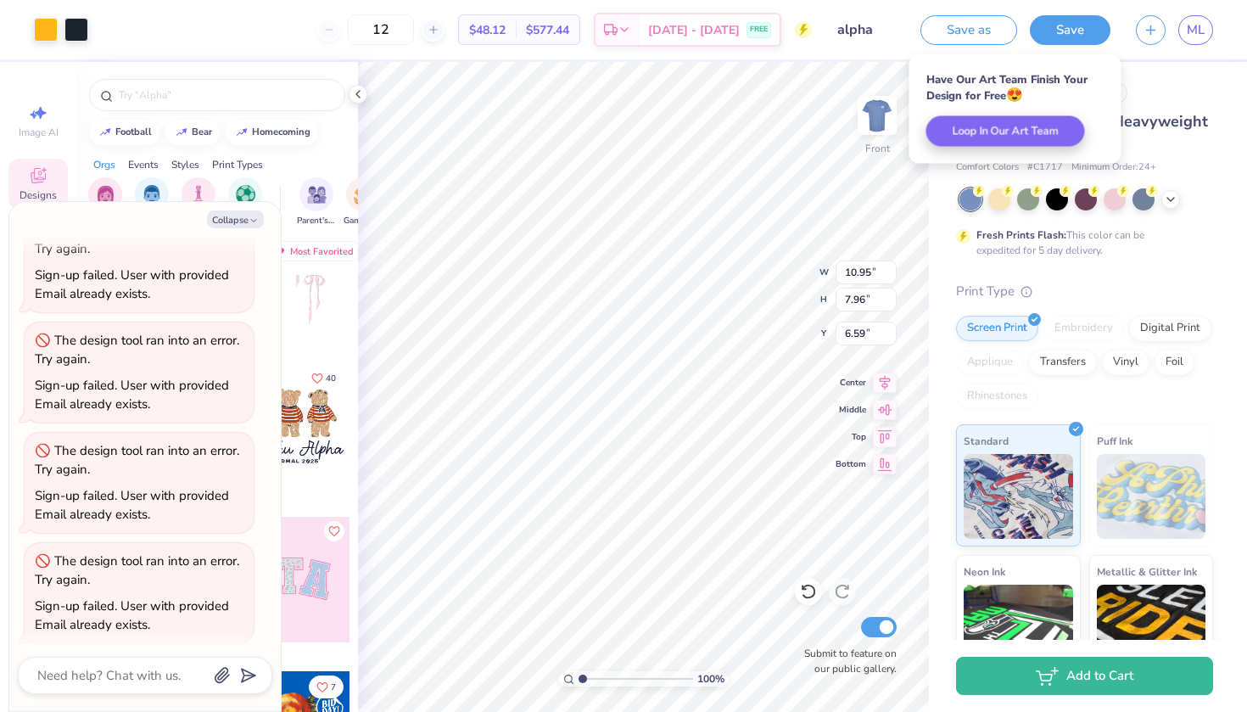
type textarea "x"
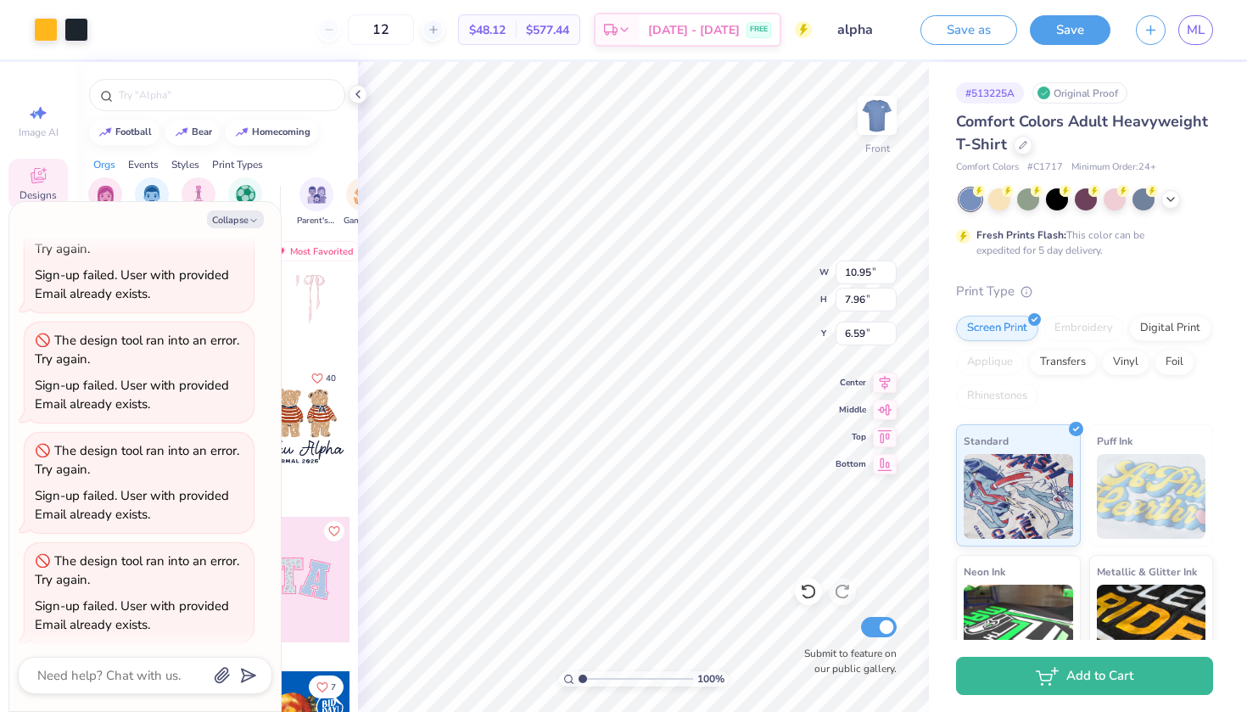
type input "1"
type input "20"
click at [1026, 142] on icon at bounding box center [1023, 143] width 8 height 8
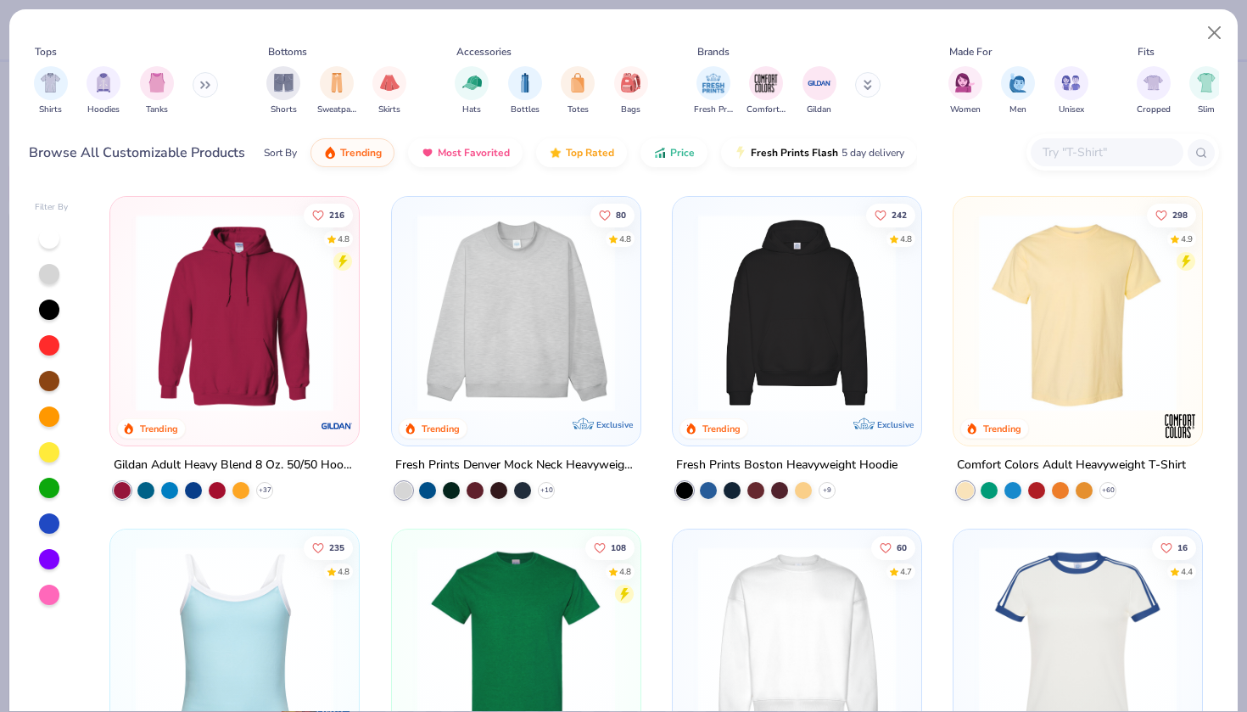
scroll to position [1, 0]
click at [678, 154] on span "Price" at bounding box center [682, 149] width 25 height 14
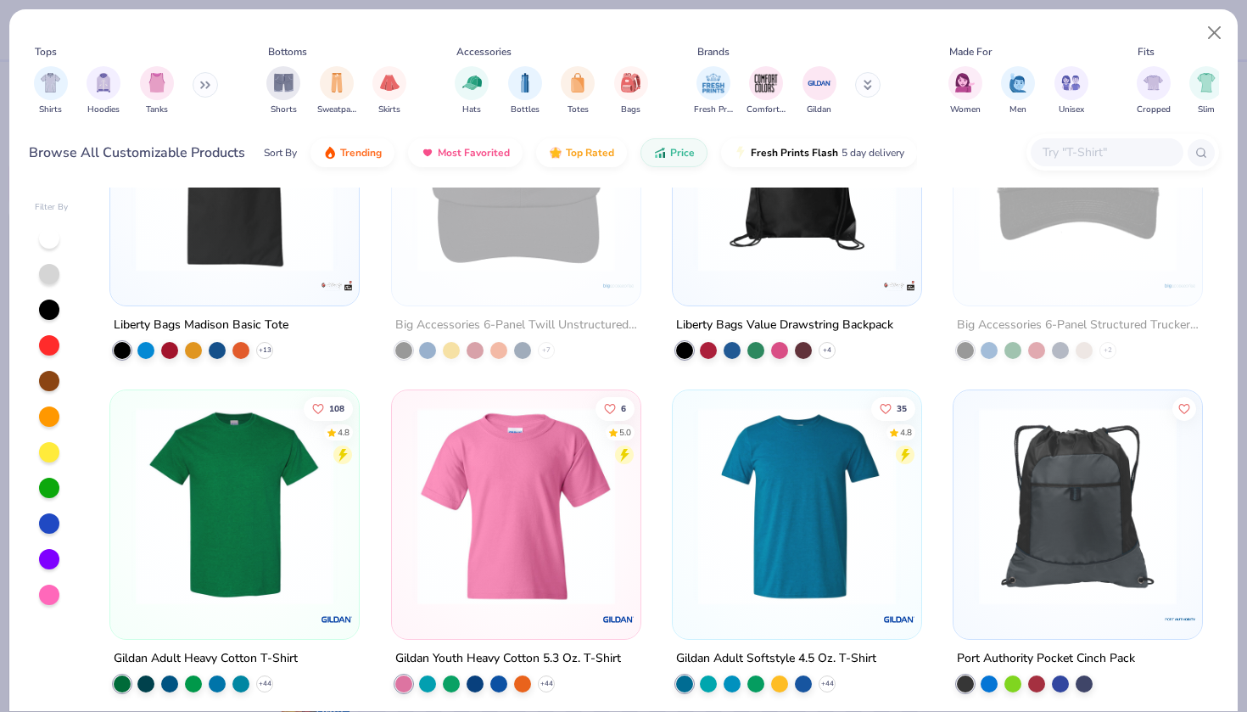
scroll to position [499, 0]
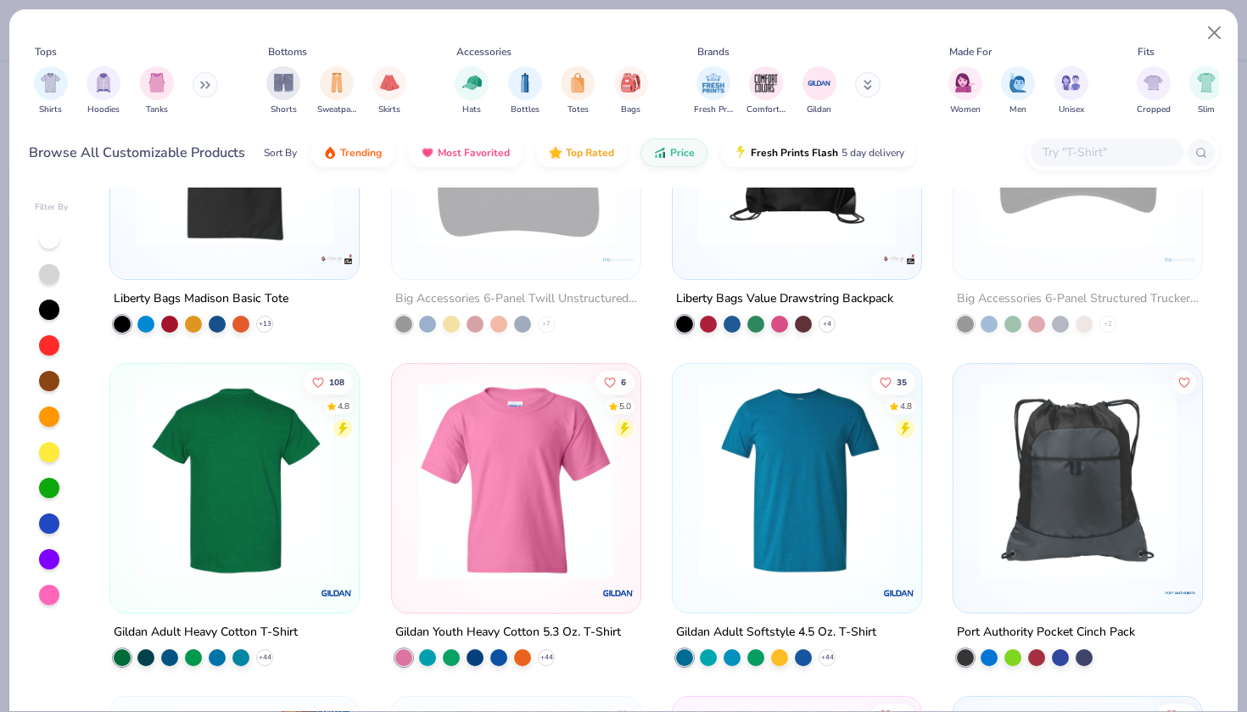
click at [249, 474] on img at bounding box center [234, 479] width 215 height 198
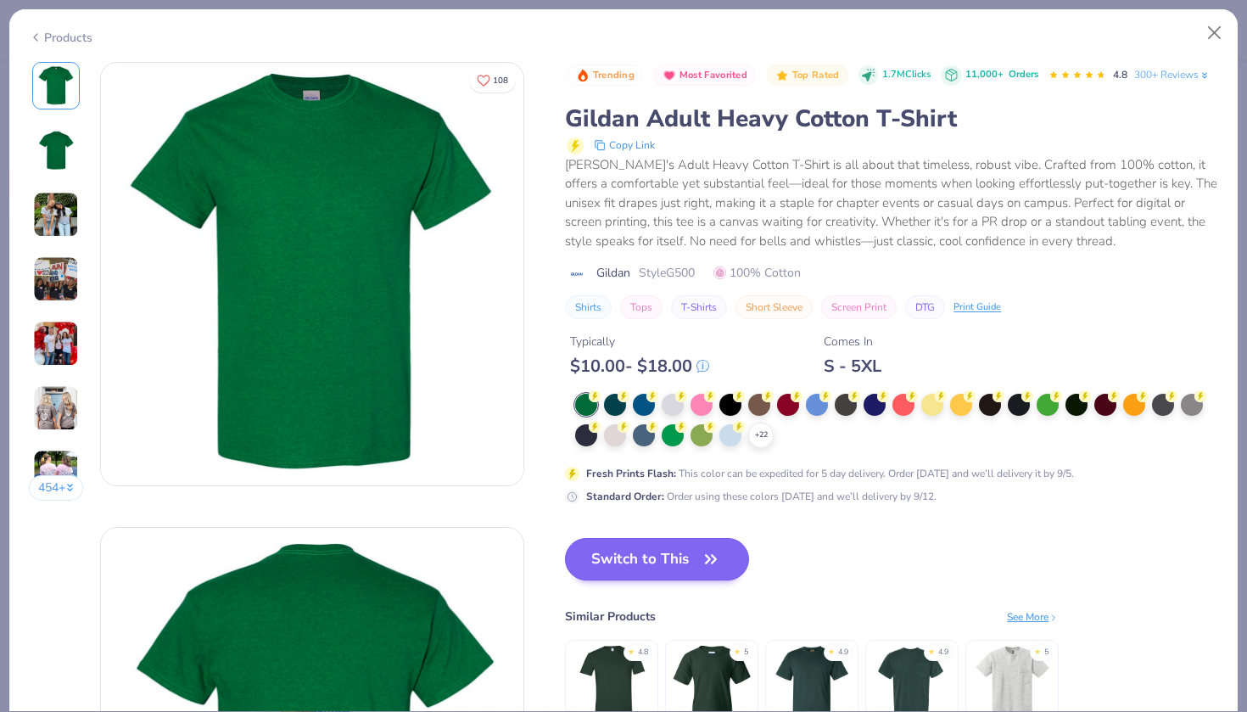
click at [622, 558] on button "Switch to This" at bounding box center [657, 559] width 184 height 42
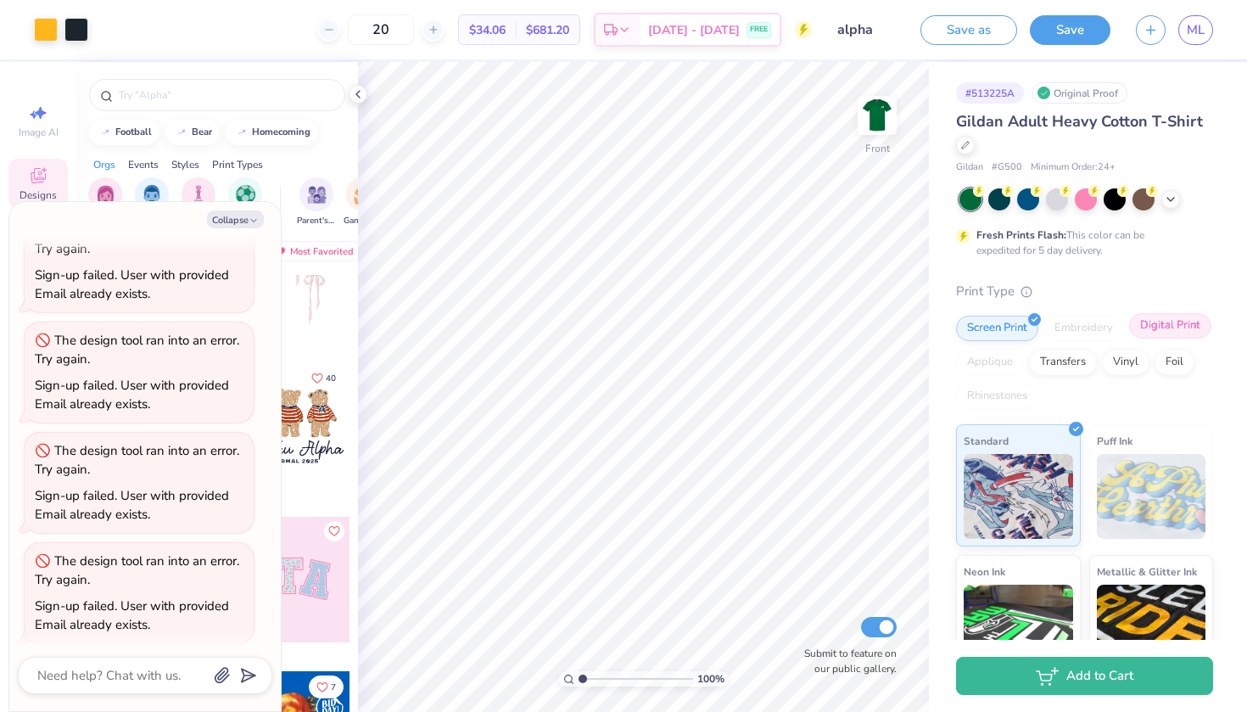
click at [1170, 322] on div "Digital Print" at bounding box center [1171, 325] width 82 height 25
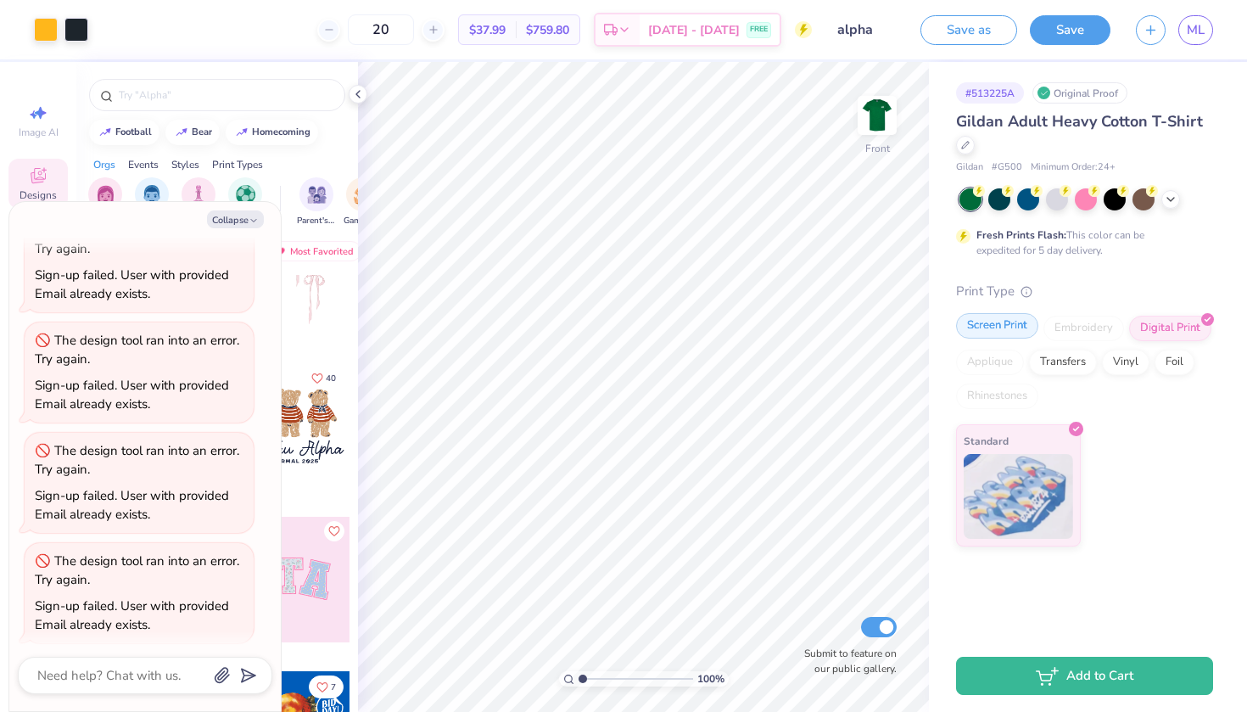
click at [1015, 329] on div "Screen Print" at bounding box center [997, 325] width 82 height 25
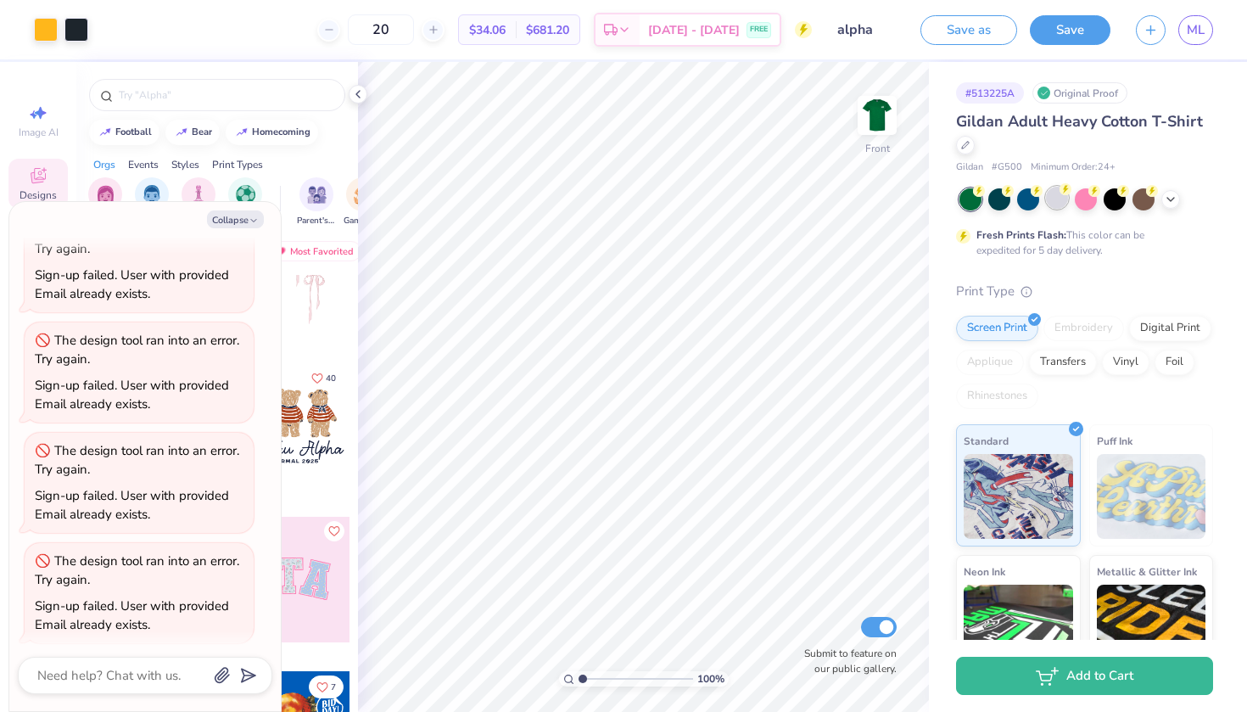
click at [1059, 190] on div at bounding box center [1057, 198] width 22 height 22
click at [1171, 199] on icon at bounding box center [1171, 198] width 14 height 14
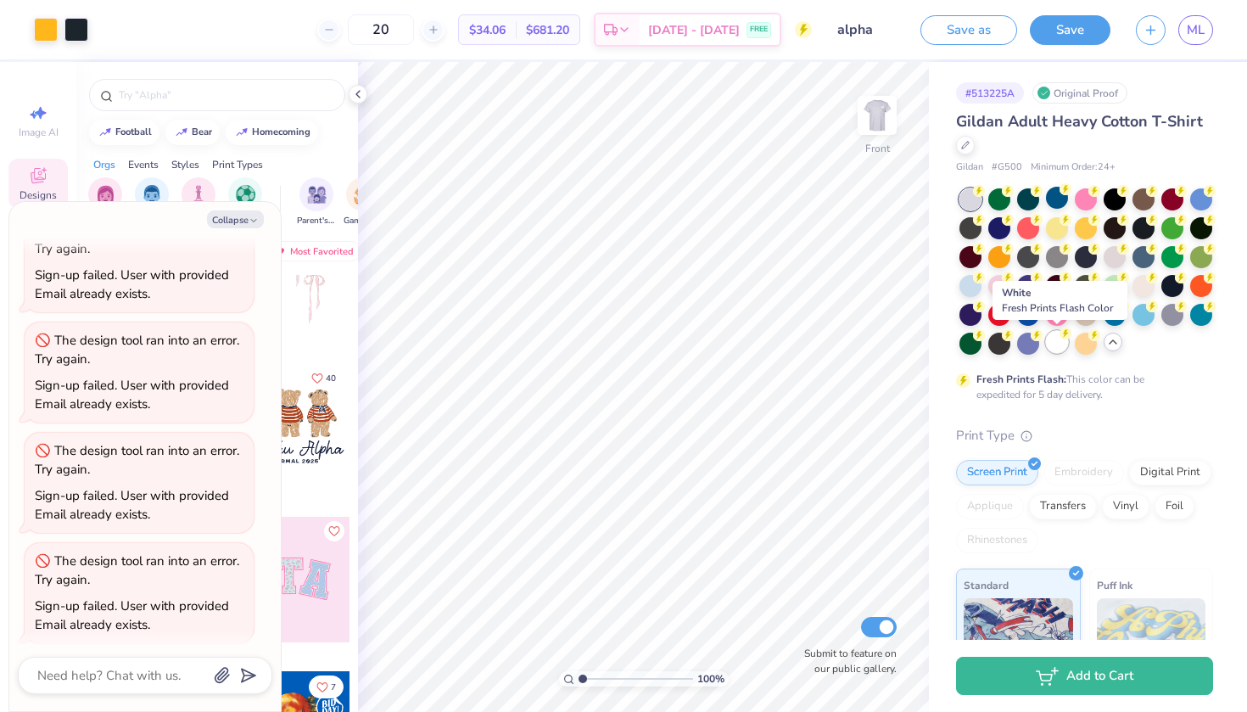
click at [1052, 341] on div at bounding box center [1057, 342] width 22 height 22
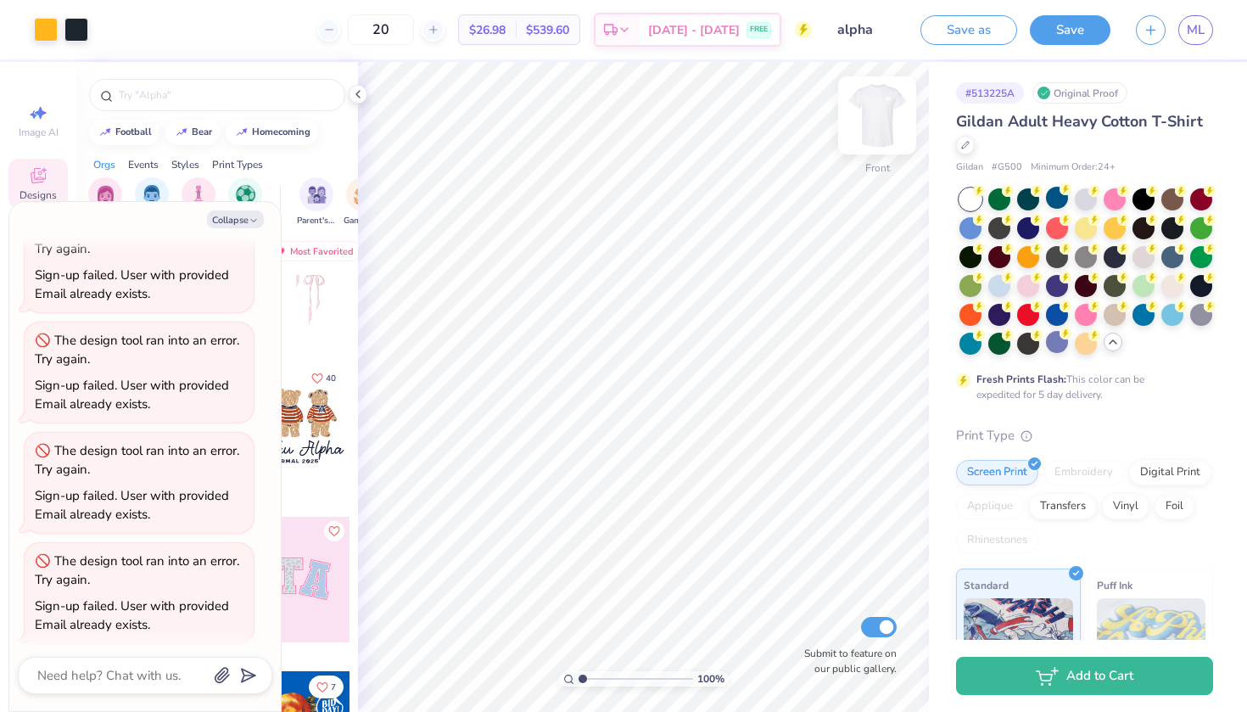
click at [875, 122] on img at bounding box center [878, 115] width 68 height 68
click at [870, 126] on img at bounding box center [878, 115] width 68 height 68
type textarea "x"
click at [445, 33] on div at bounding box center [433, 30] width 23 height 23
click at [440, 33] on icon at bounding box center [434, 30] width 12 height 12
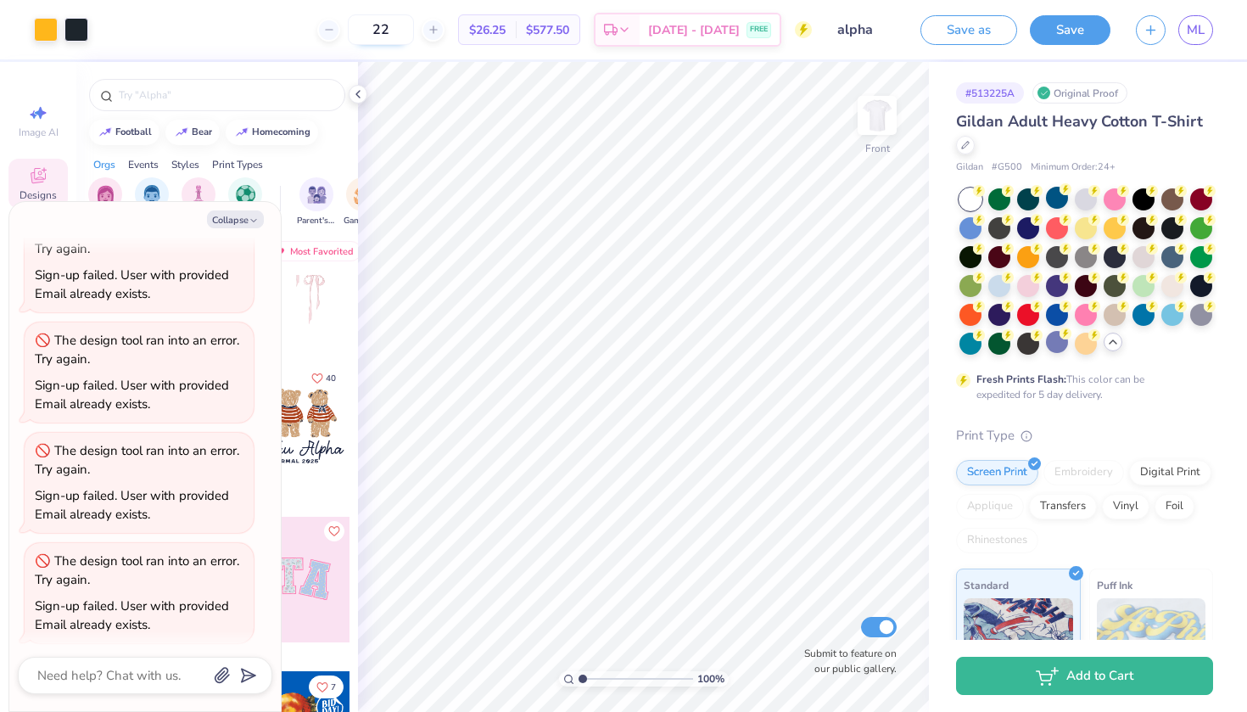
click at [414, 28] on input "22" at bounding box center [381, 29] width 66 height 31
type input "2"
type input "30"
type textarea "x"
